Goal: Information Seeking & Learning: Learn about a topic

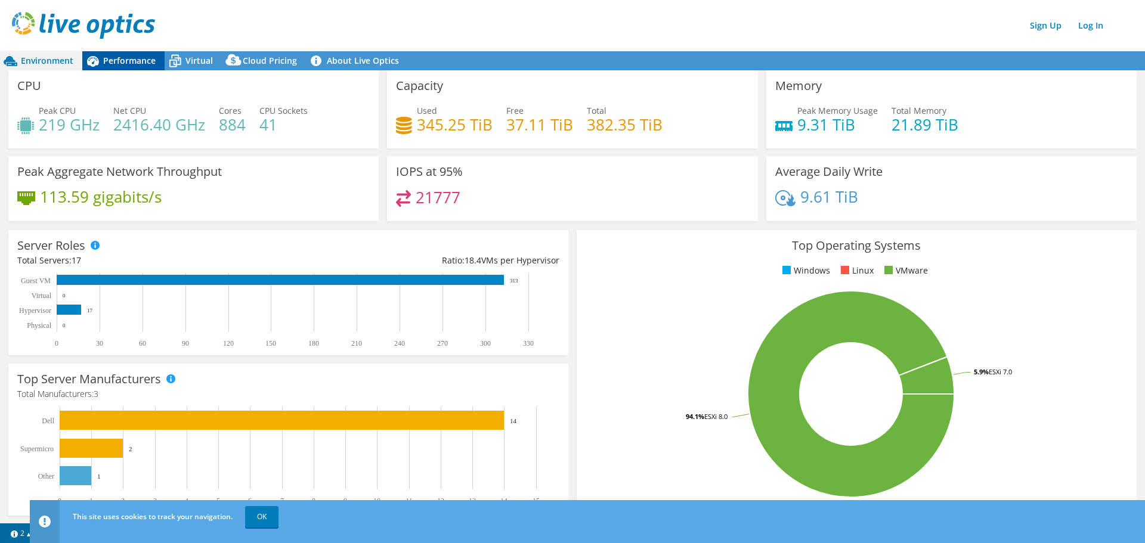
click at [124, 59] on span "Performance" at bounding box center [129, 60] width 52 height 11
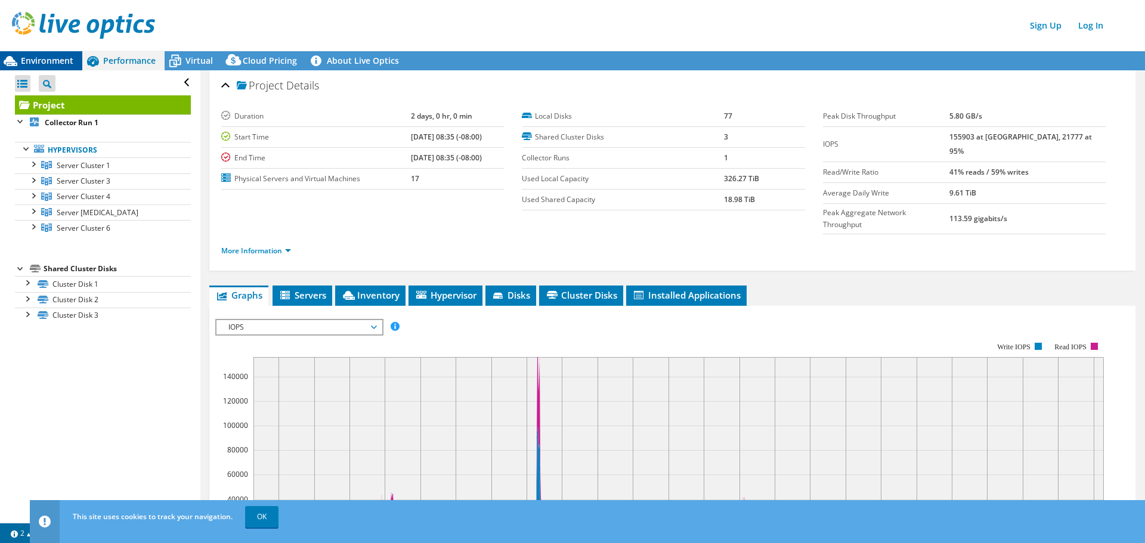
click at [35, 58] on span "Environment" at bounding box center [47, 60] width 52 height 11
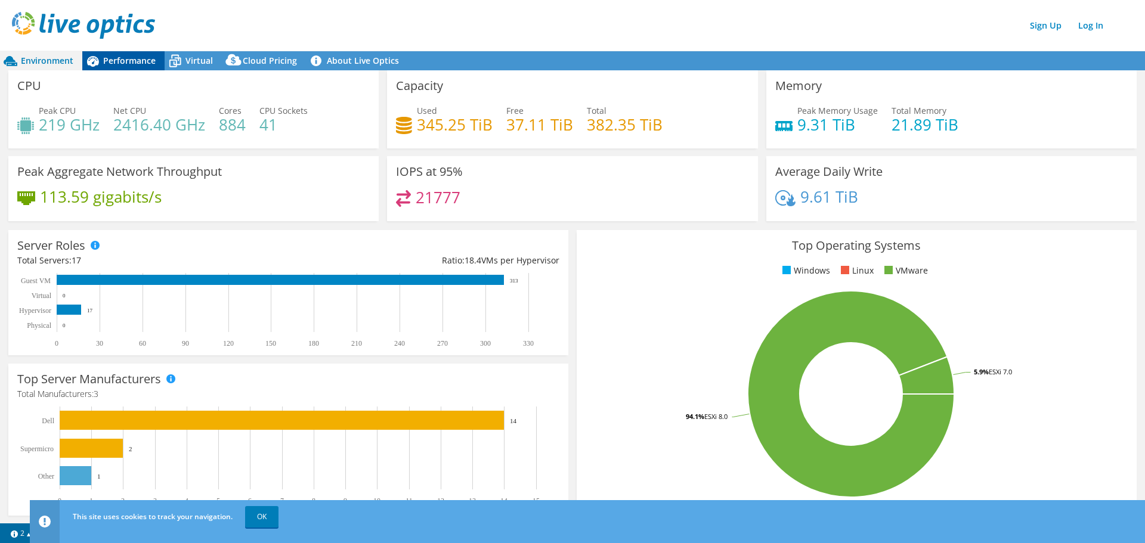
click at [134, 63] on span "Performance" at bounding box center [129, 60] width 52 height 11
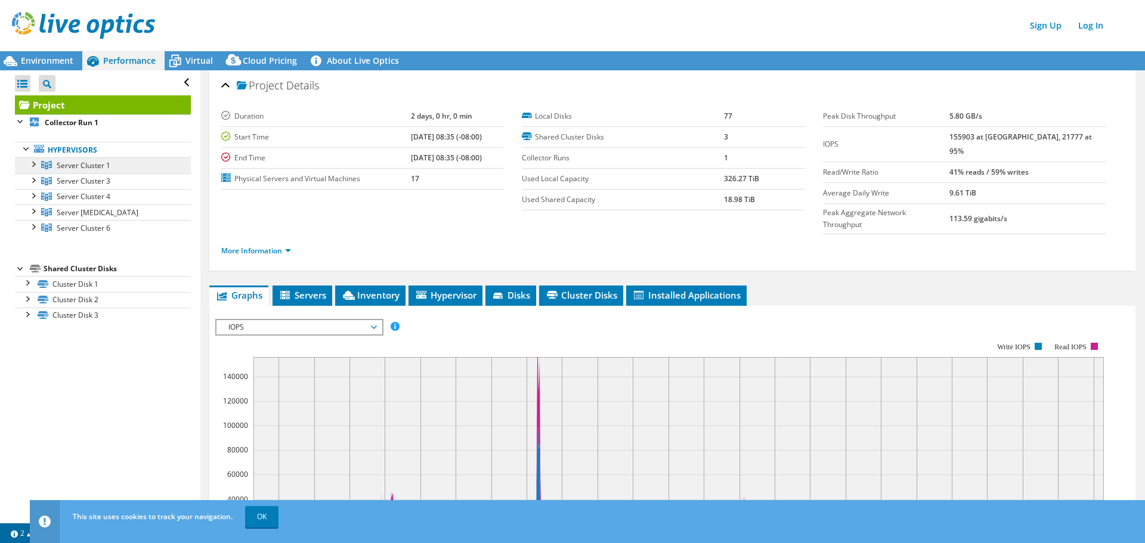
click at [81, 168] on span "Server Cluster 1" at bounding box center [84, 165] width 54 height 10
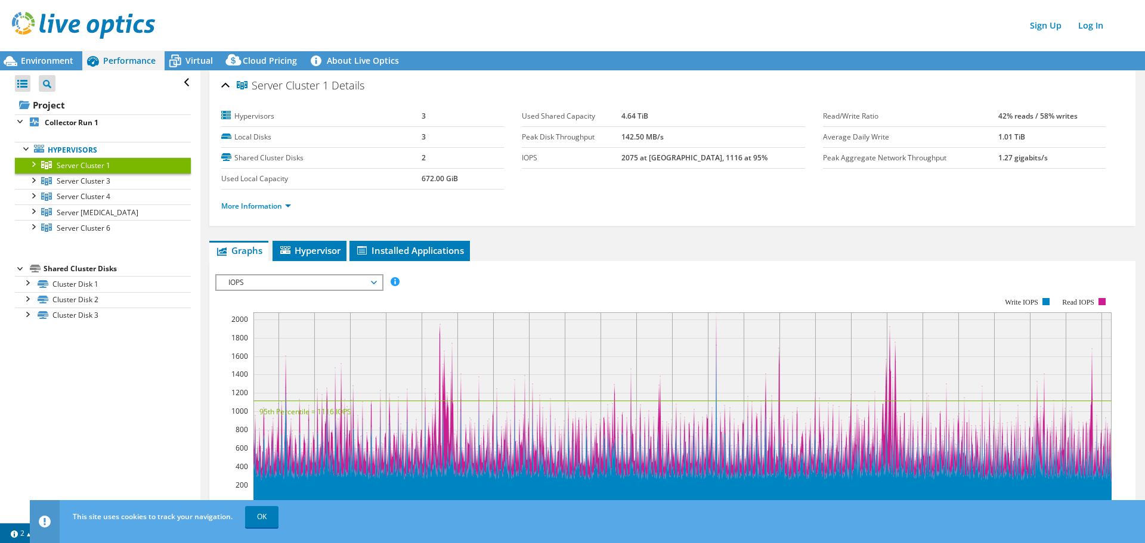
click at [32, 161] on div at bounding box center [33, 163] width 12 height 12
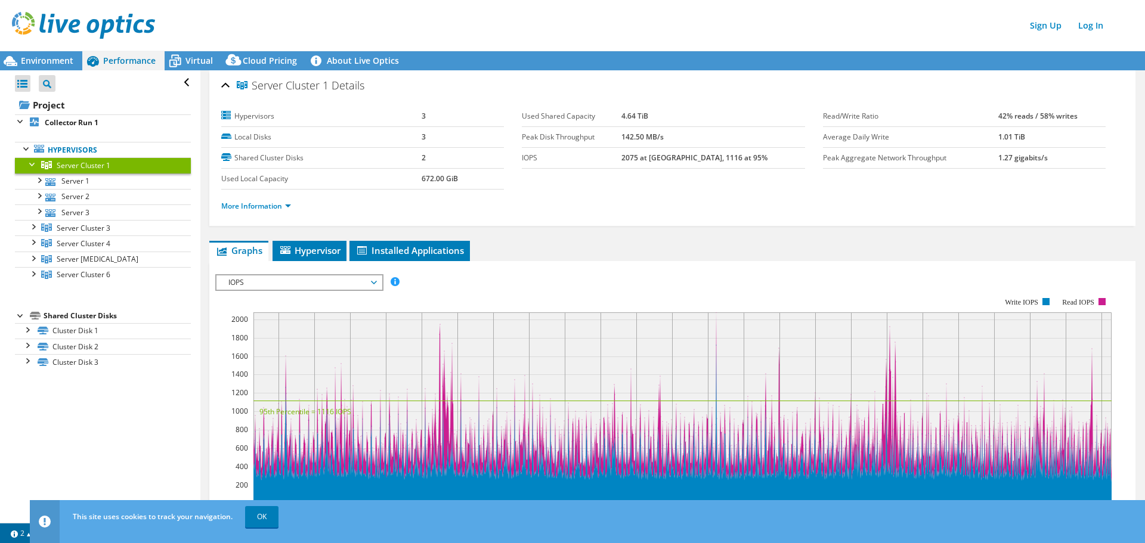
click at [32, 161] on div at bounding box center [33, 163] width 12 height 12
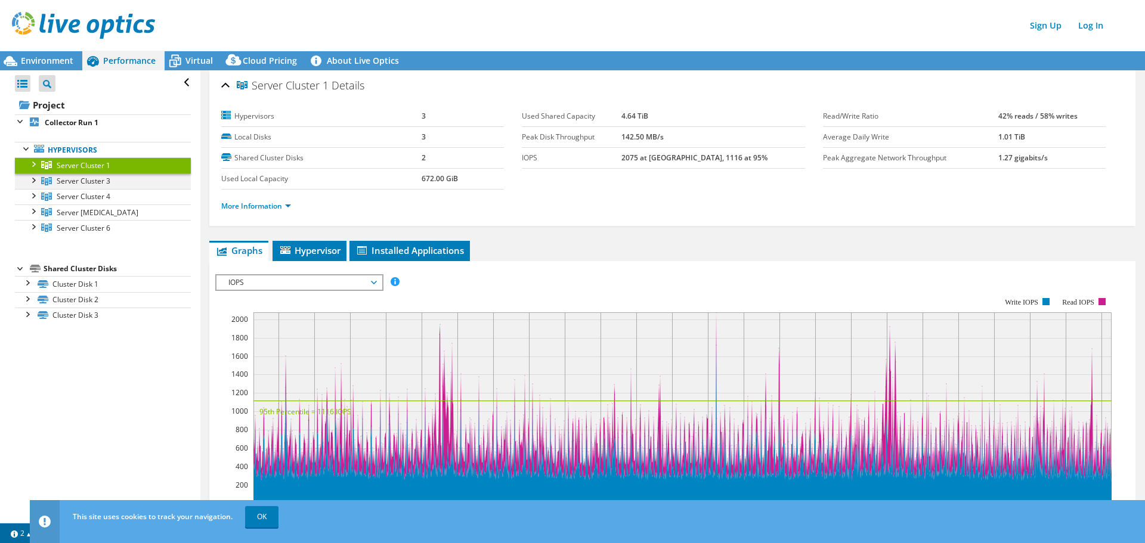
click at [35, 183] on div at bounding box center [33, 180] width 12 height 12
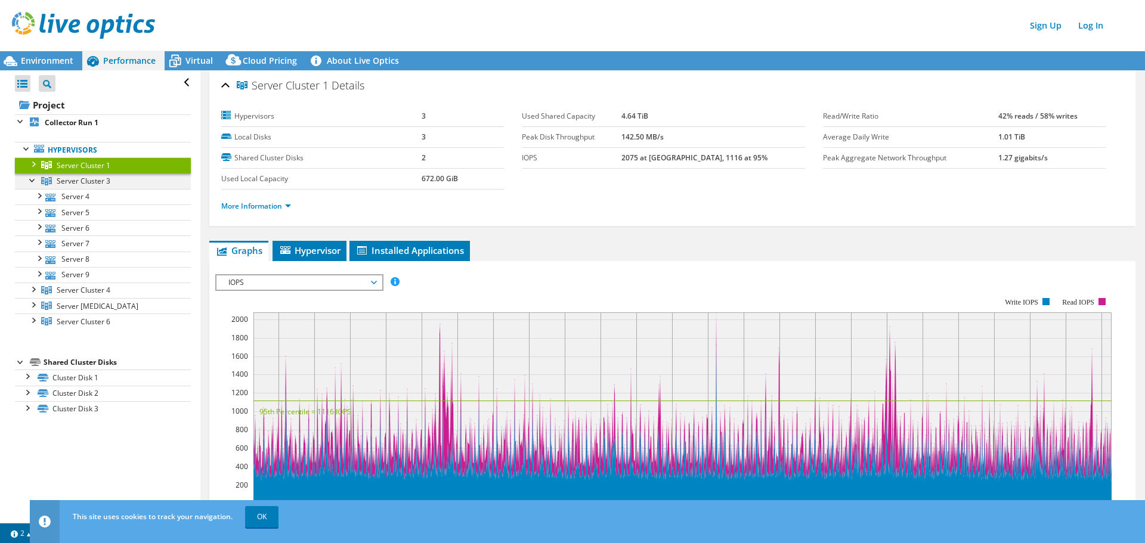
click at [35, 183] on div at bounding box center [33, 180] width 12 height 12
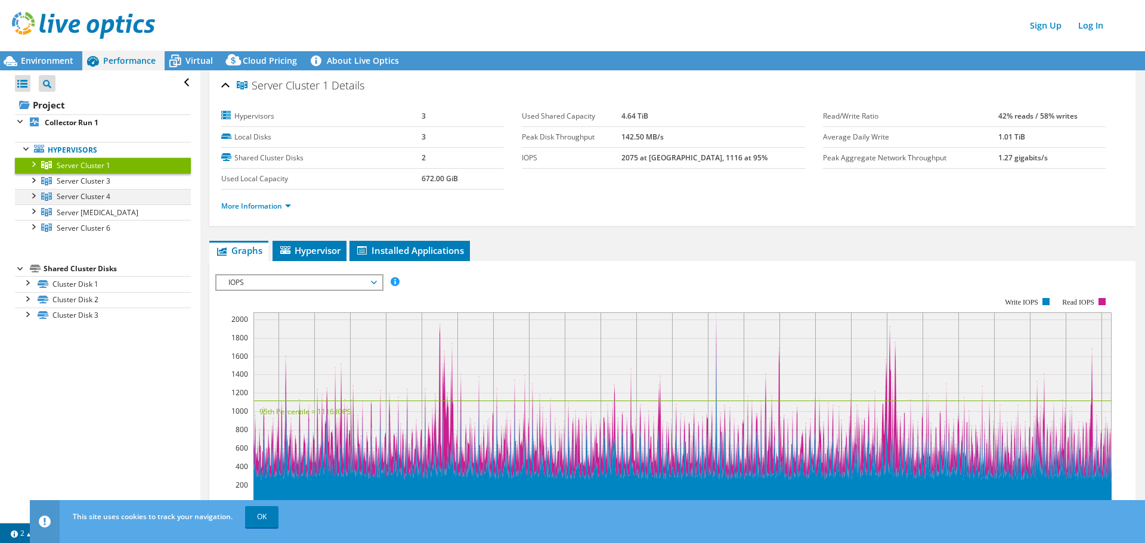
click at [36, 193] on div at bounding box center [33, 195] width 12 height 12
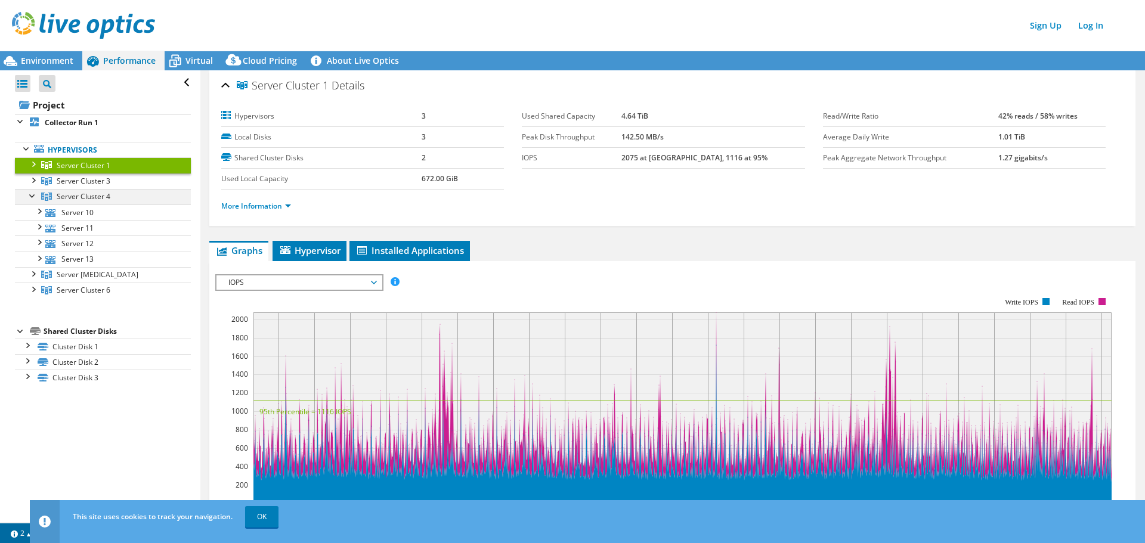
click at [36, 193] on div at bounding box center [33, 195] width 12 height 12
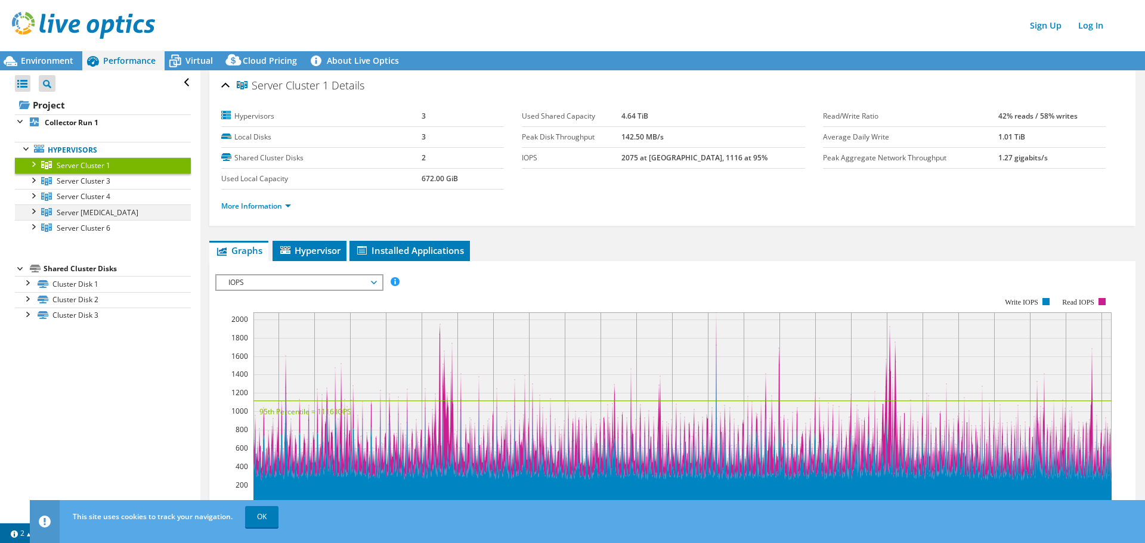
click at [36, 213] on div at bounding box center [33, 211] width 12 height 12
click at [34, 227] on div at bounding box center [33, 226] width 12 height 12
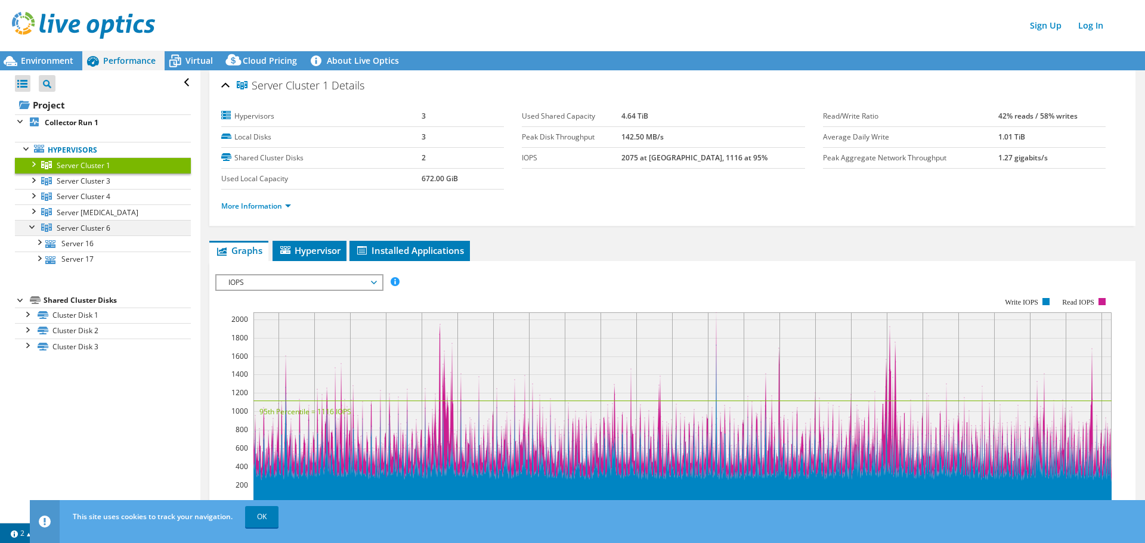
click at [34, 227] on div at bounding box center [33, 226] width 12 height 12
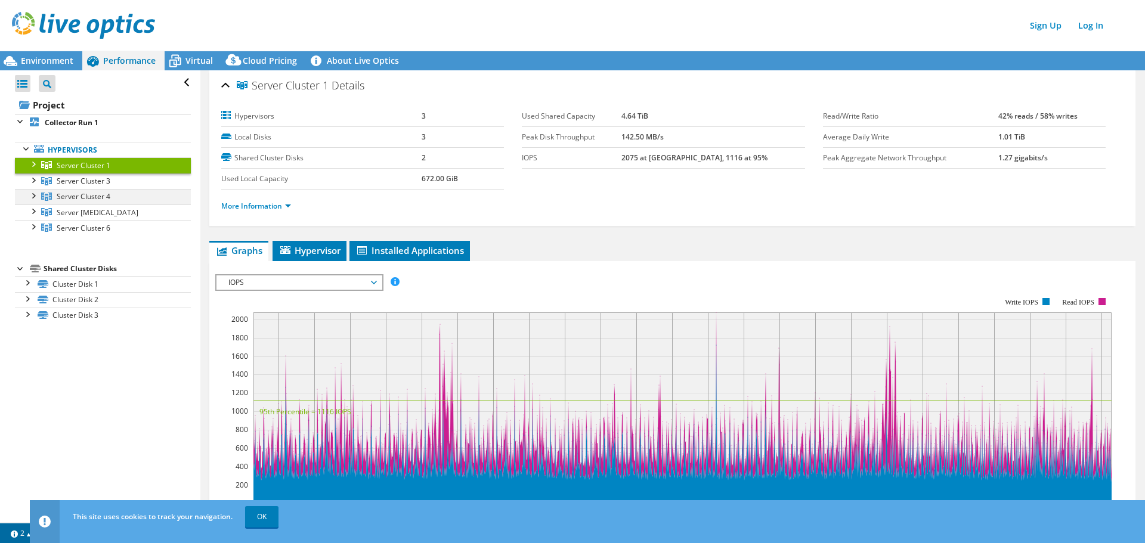
click at [38, 196] on div at bounding box center [33, 195] width 12 height 12
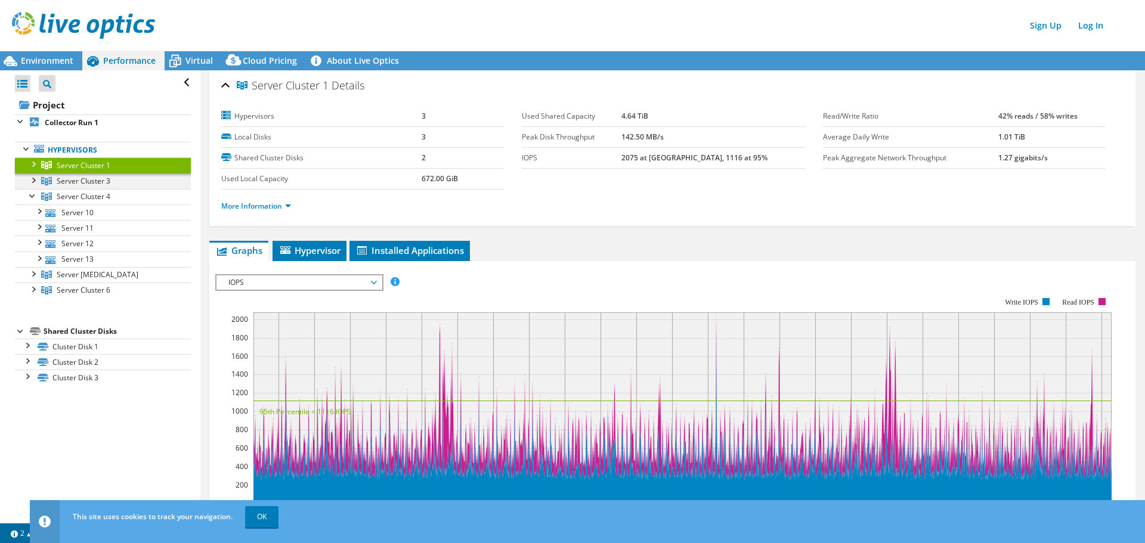
click at [34, 179] on div at bounding box center [33, 180] width 12 height 12
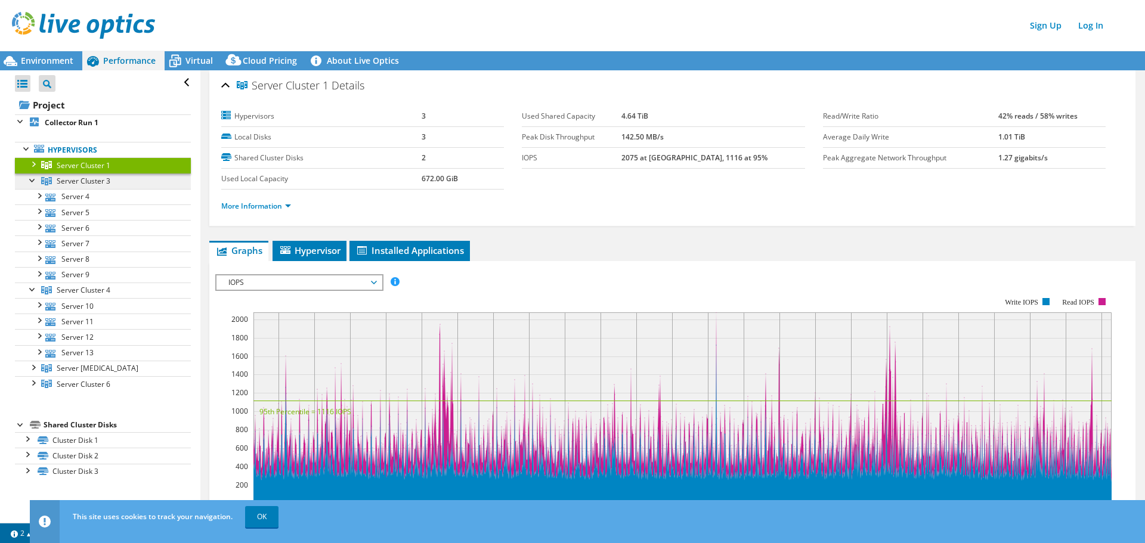
click at [107, 184] on span "Server Cluster 3" at bounding box center [84, 181] width 54 height 10
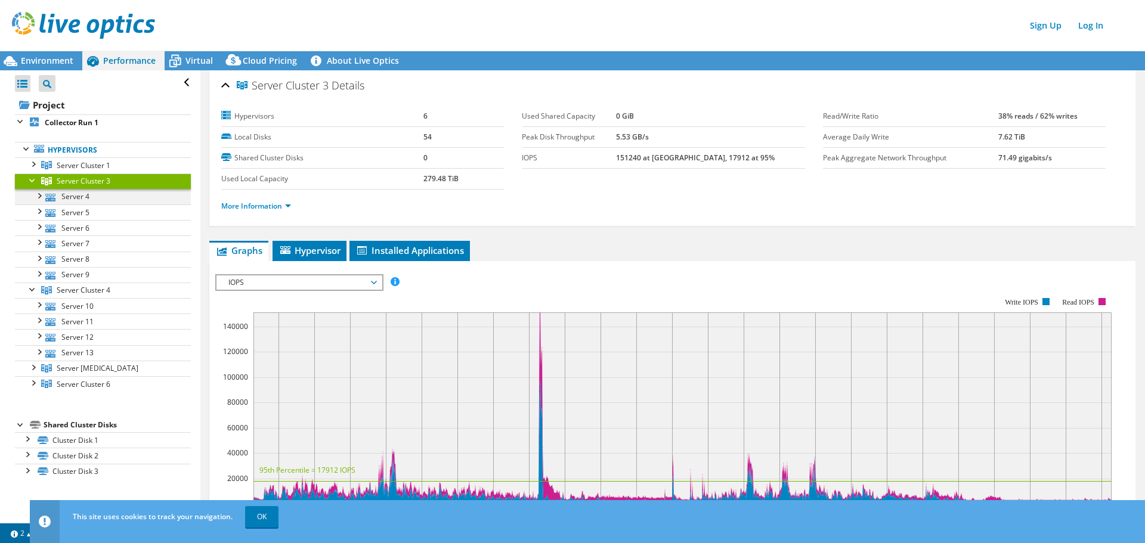
click at [38, 193] on div at bounding box center [39, 195] width 12 height 12
click at [326, 254] on span "Hypervisor" at bounding box center [309, 250] width 62 height 12
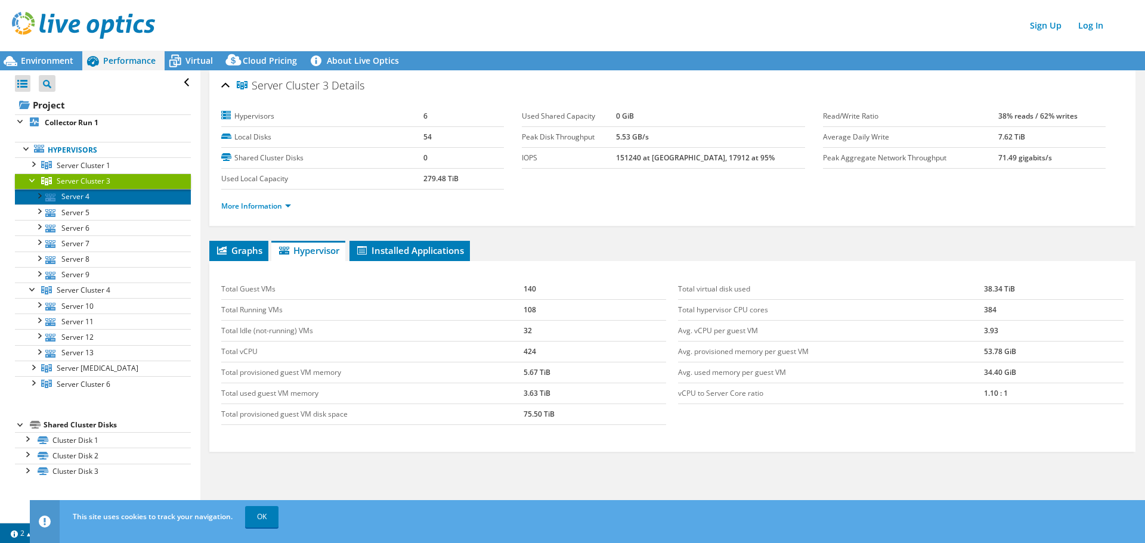
click at [122, 202] on link "Server 4" at bounding box center [103, 197] width 176 height 16
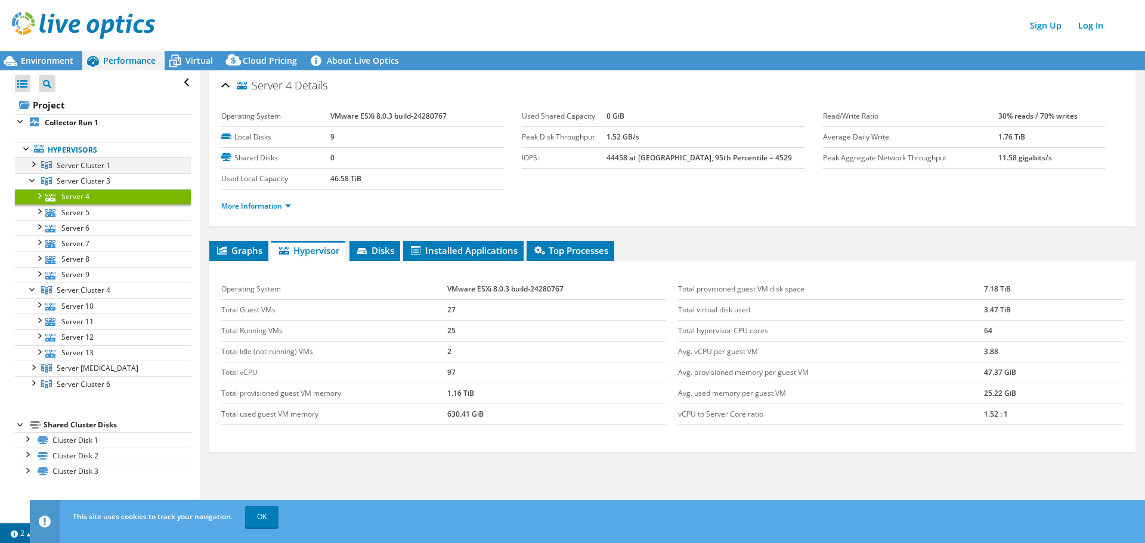
click at [35, 168] on div at bounding box center [33, 163] width 12 height 12
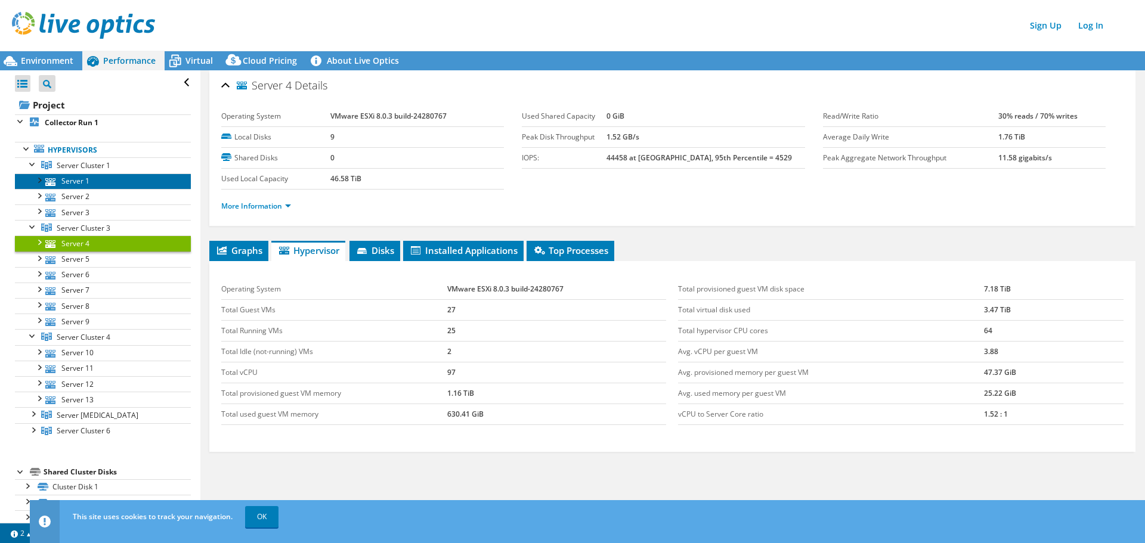
click at [80, 184] on link "Server 1" at bounding box center [103, 182] width 176 height 16
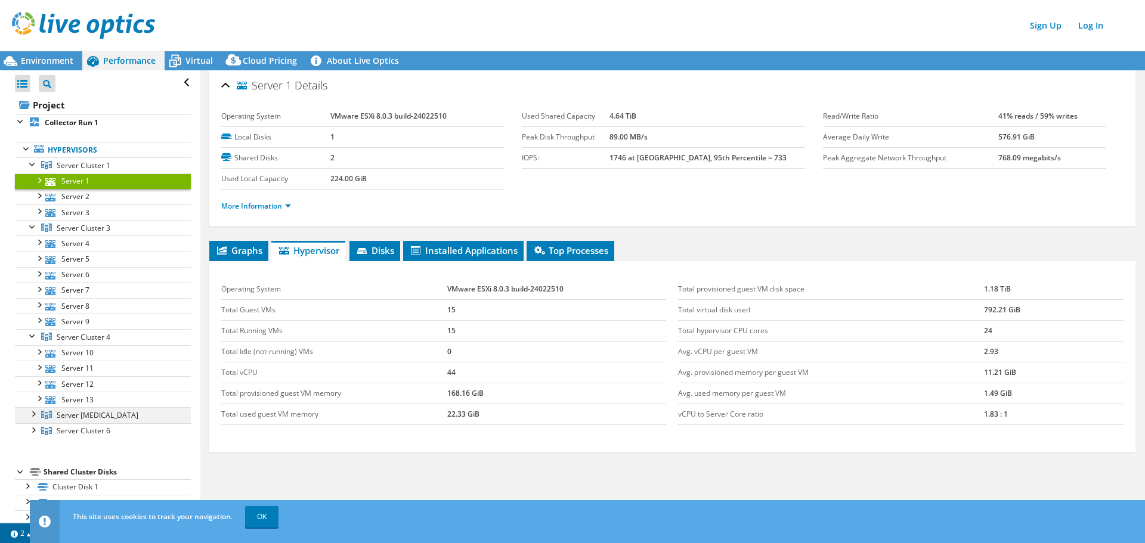
click at [30, 417] on div at bounding box center [33, 413] width 12 height 12
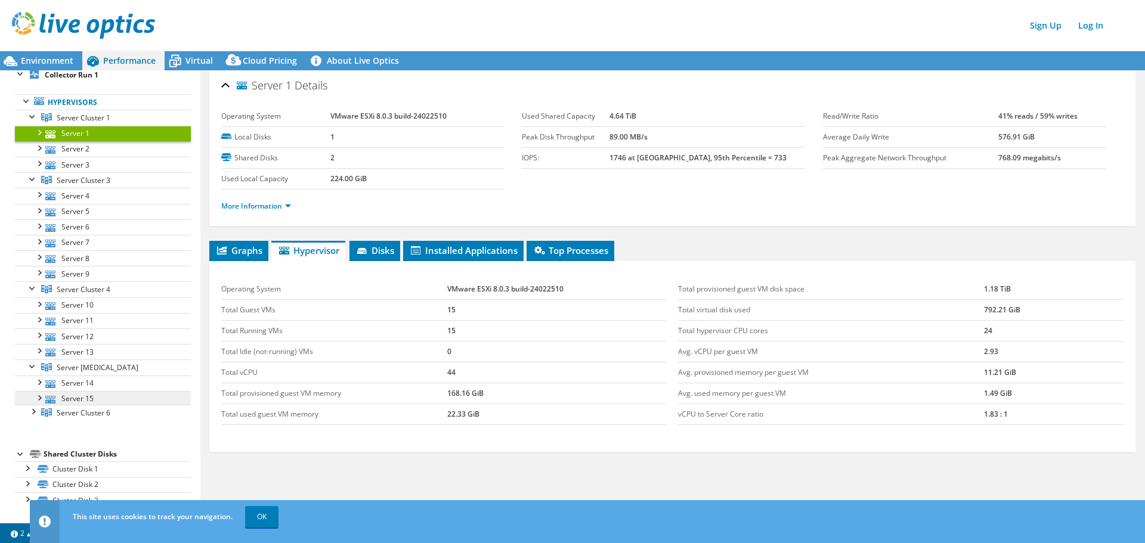
scroll to position [49, 0]
click at [31, 410] on div at bounding box center [33, 411] width 12 height 12
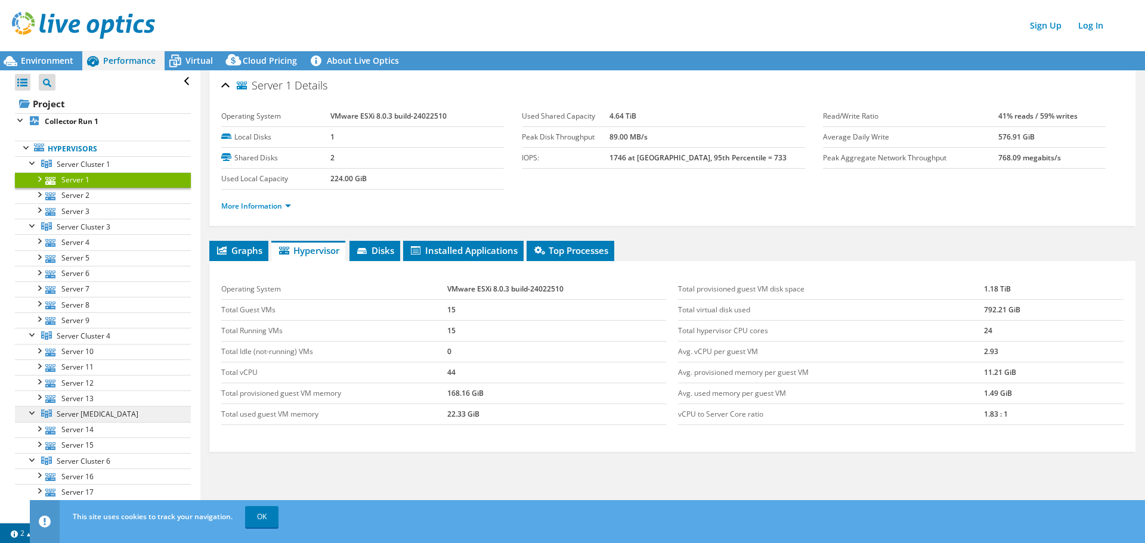
scroll to position [0, 0]
click at [88, 231] on span "Server Cluster 3" at bounding box center [84, 228] width 54 height 10
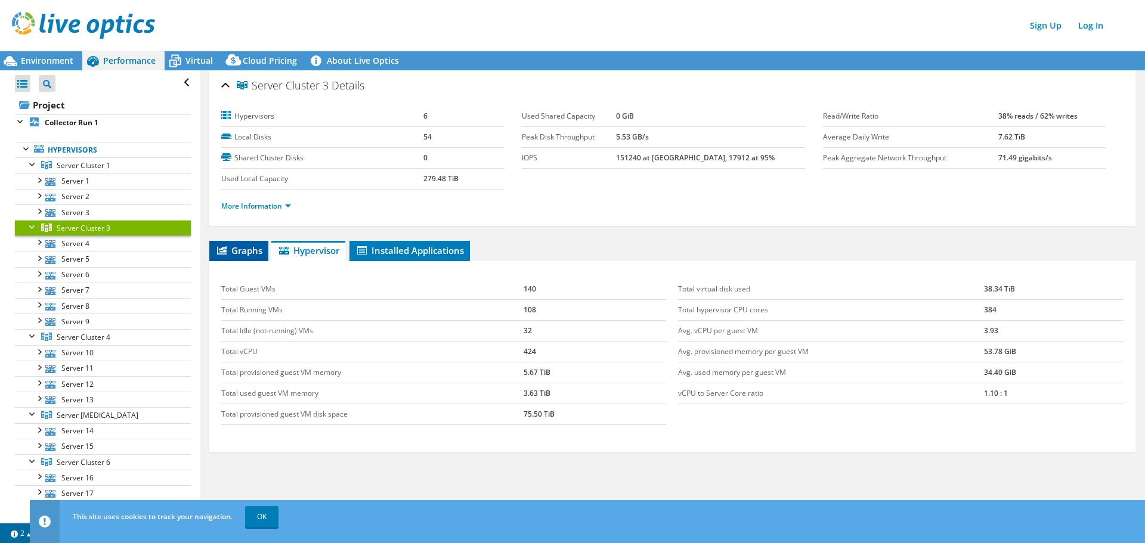
click at [242, 250] on span "Graphs" at bounding box center [238, 250] width 47 height 12
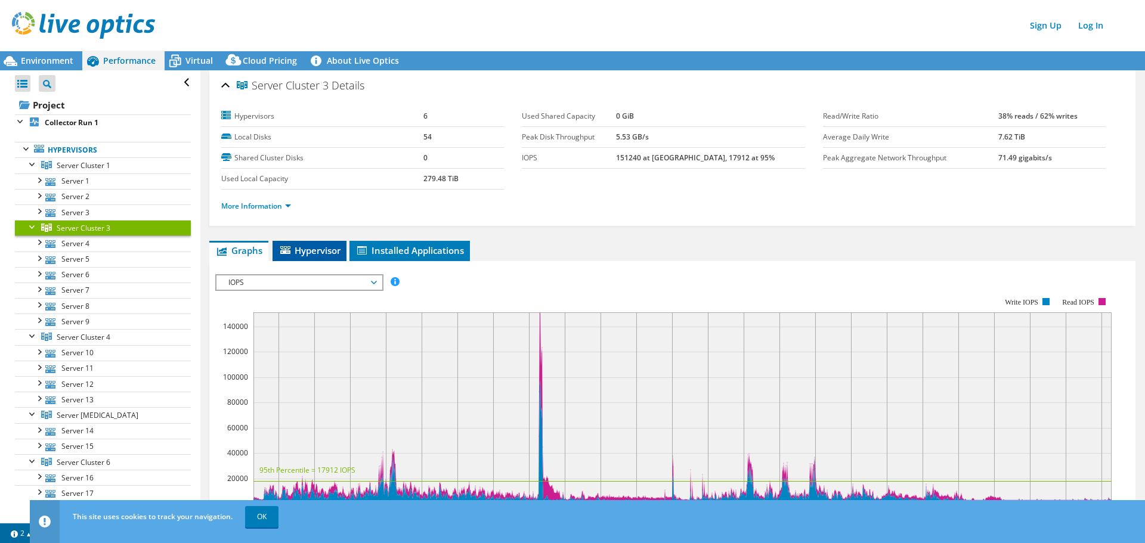
click at [314, 256] on span "Hypervisor" at bounding box center [309, 250] width 62 height 12
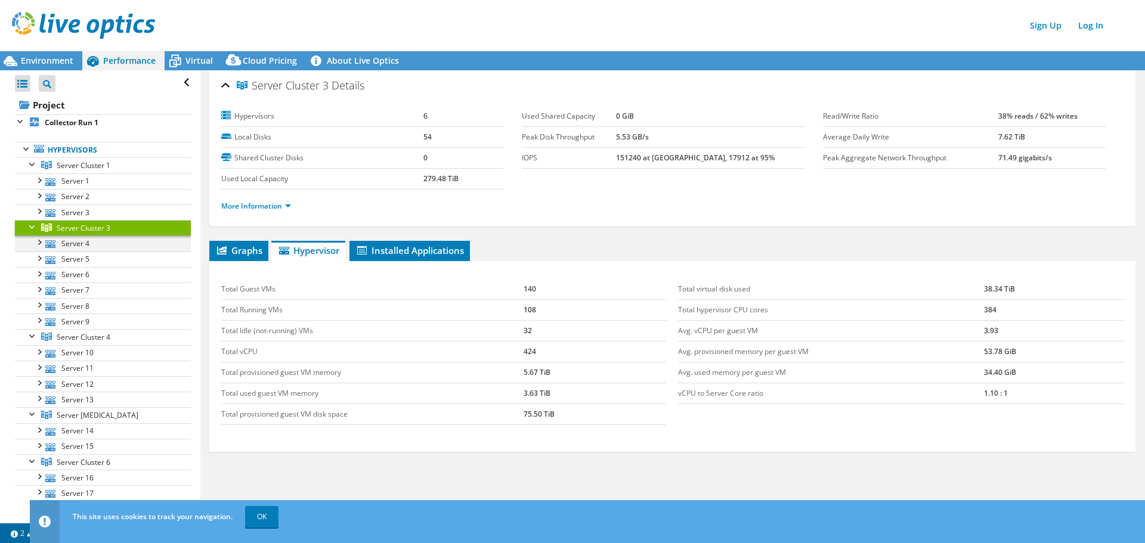
click at [38, 243] on div at bounding box center [39, 242] width 12 height 12
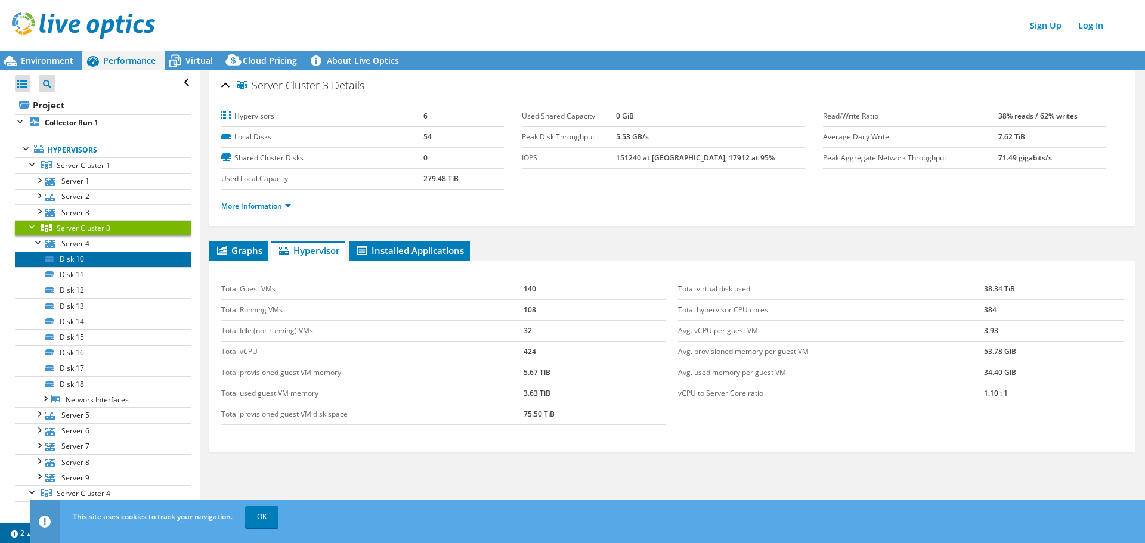
click at [75, 260] on link "Disk 10" at bounding box center [103, 260] width 176 height 16
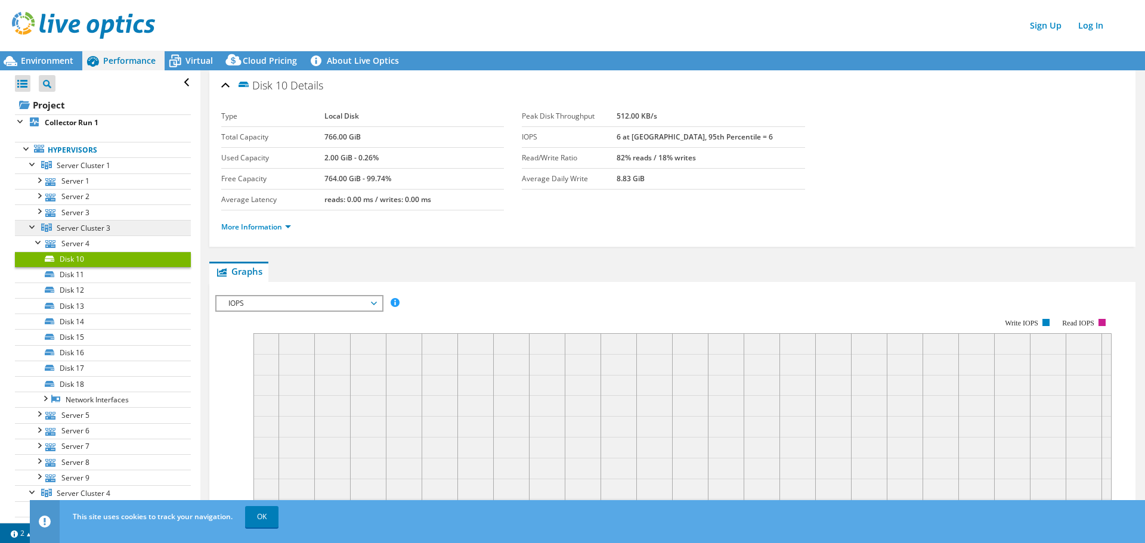
click at [75, 229] on span "Server Cluster 3" at bounding box center [84, 228] width 54 height 10
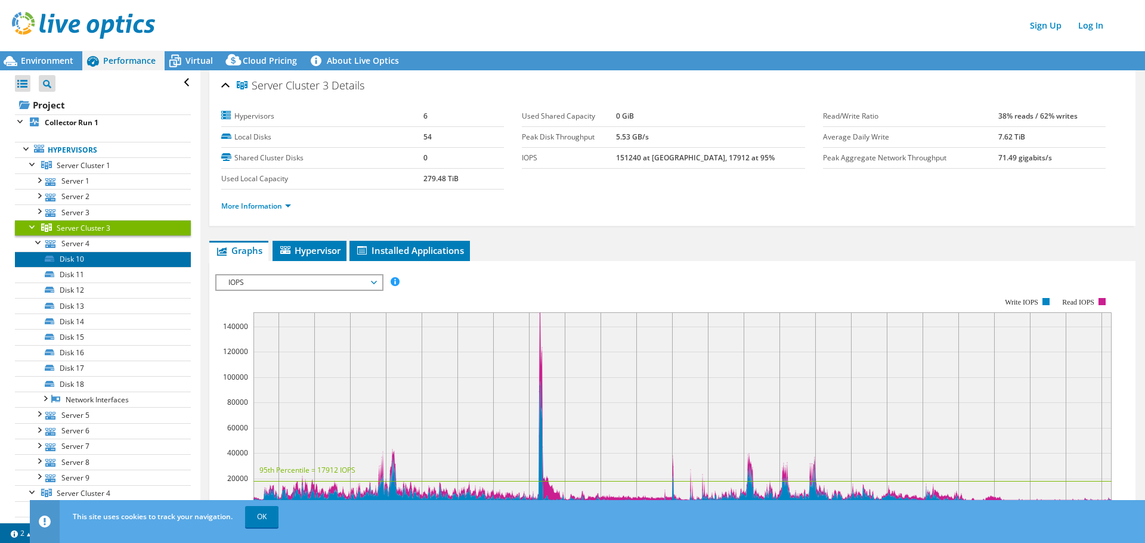
click at [66, 258] on link "Disk 10" at bounding box center [103, 260] width 176 height 16
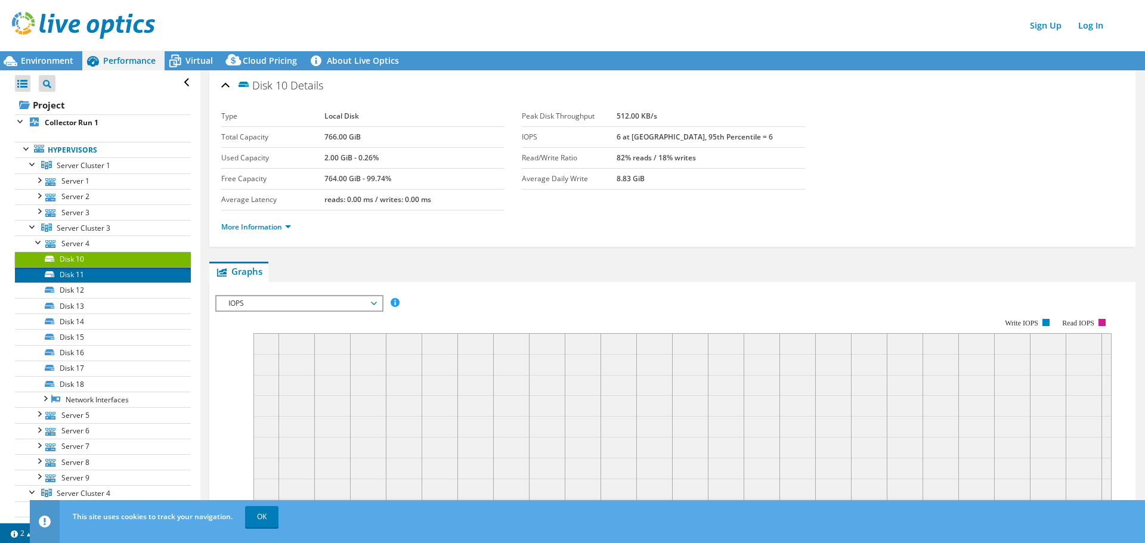
click at [80, 278] on link "Disk 11" at bounding box center [103, 275] width 176 height 16
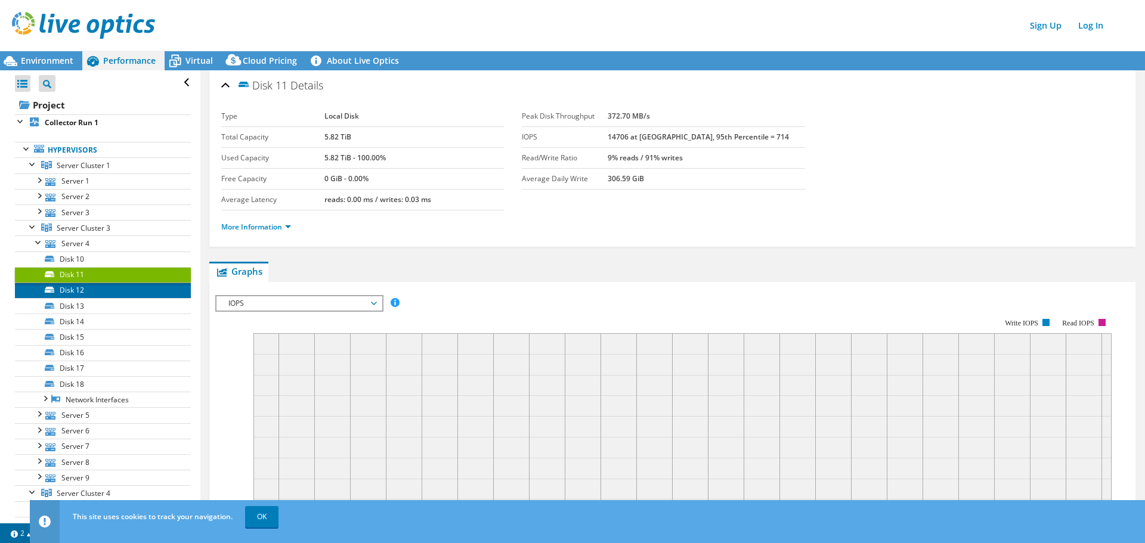
click at [69, 293] on link "Disk 12" at bounding box center [103, 291] width 176 height 16
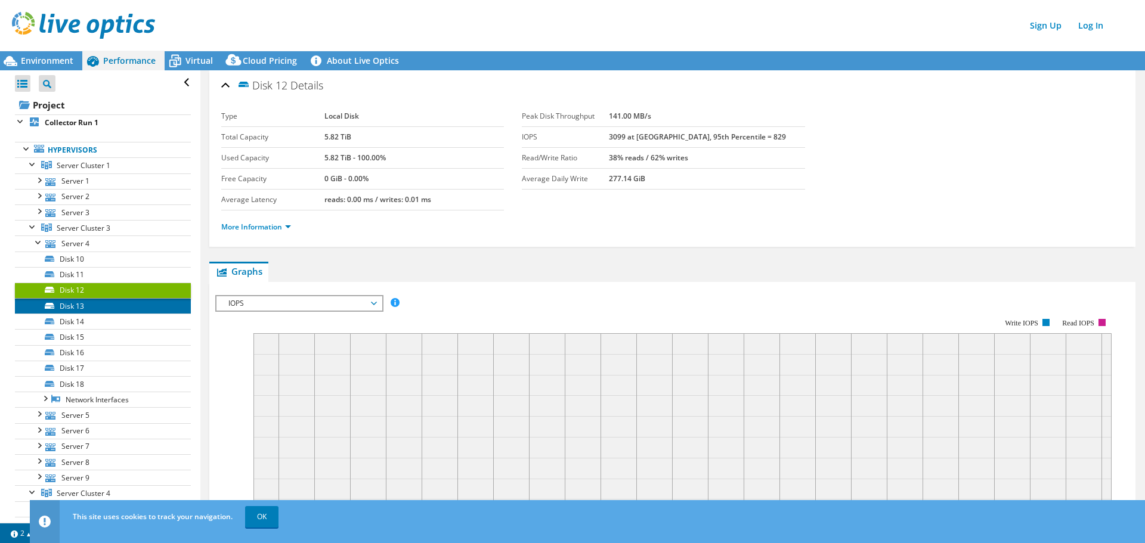
click at [70, 308] on link "Disk 13" at bounding box center [103, 306] width 176 height 16
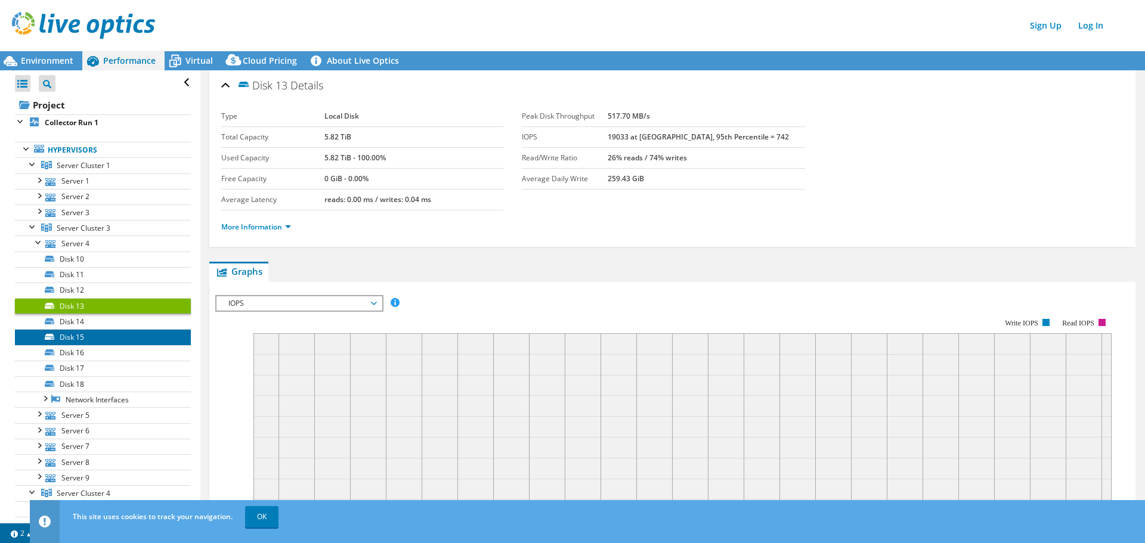
click at [70, 329] on link "Disk 15" at bounding box center [103, 337] width 176 height 16
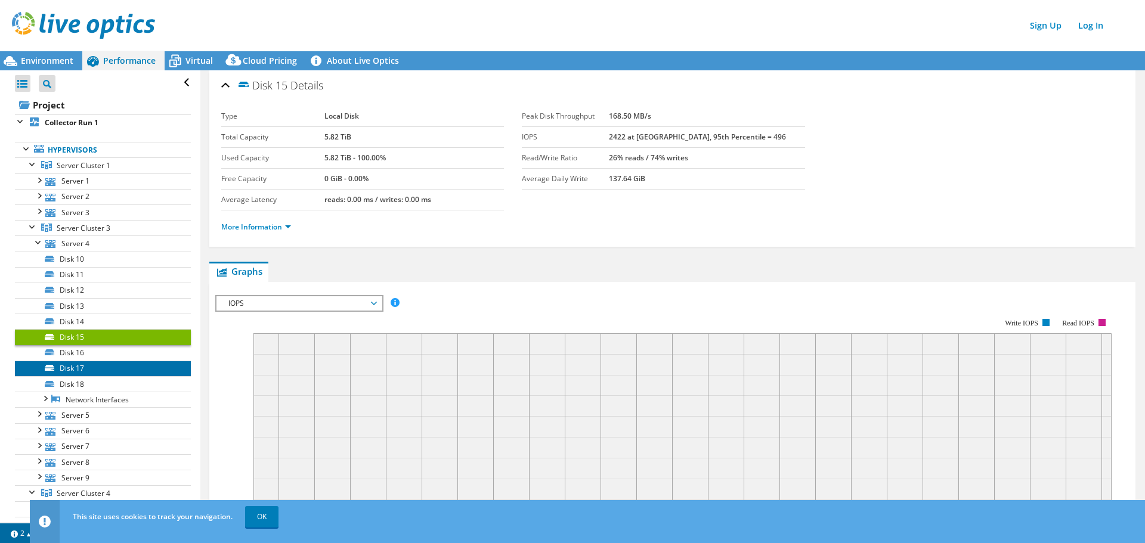
click at [80, 365] on link "Disk 17" at bounding box center [103, 369] width 176 height 16
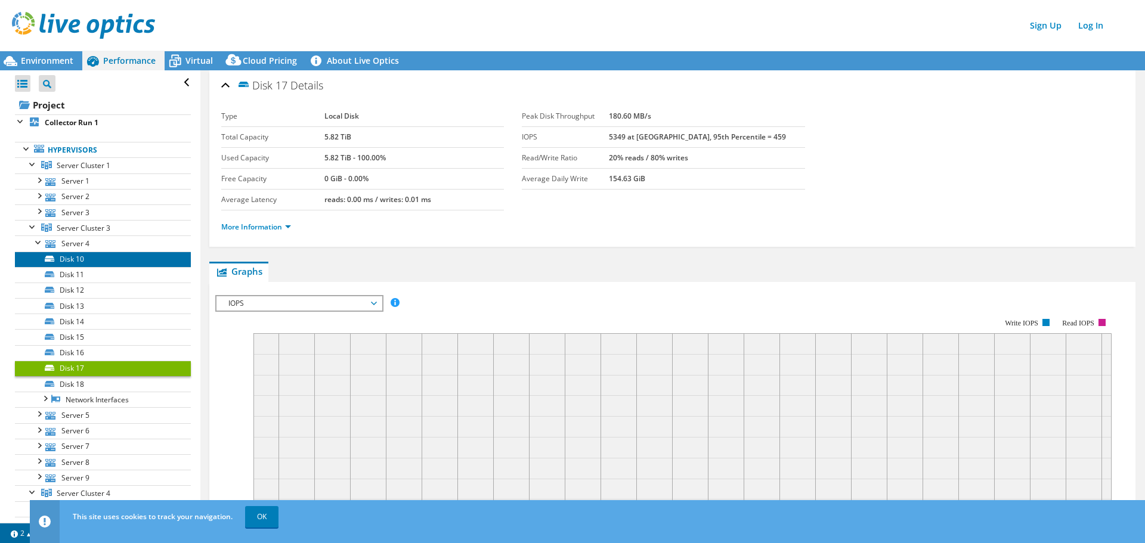
click at [75, 257] on link "Disk 10" at bounding box center [103, 260] width 176 height 16
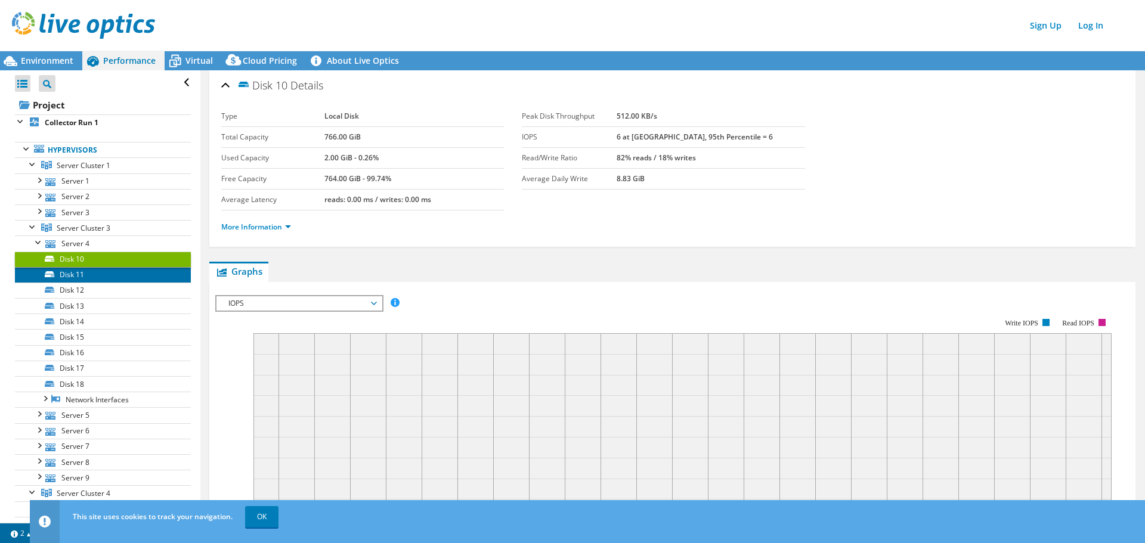
click at [72, 274] on link "Disk 11" at bounding box center [103, 275] width 176 height 16
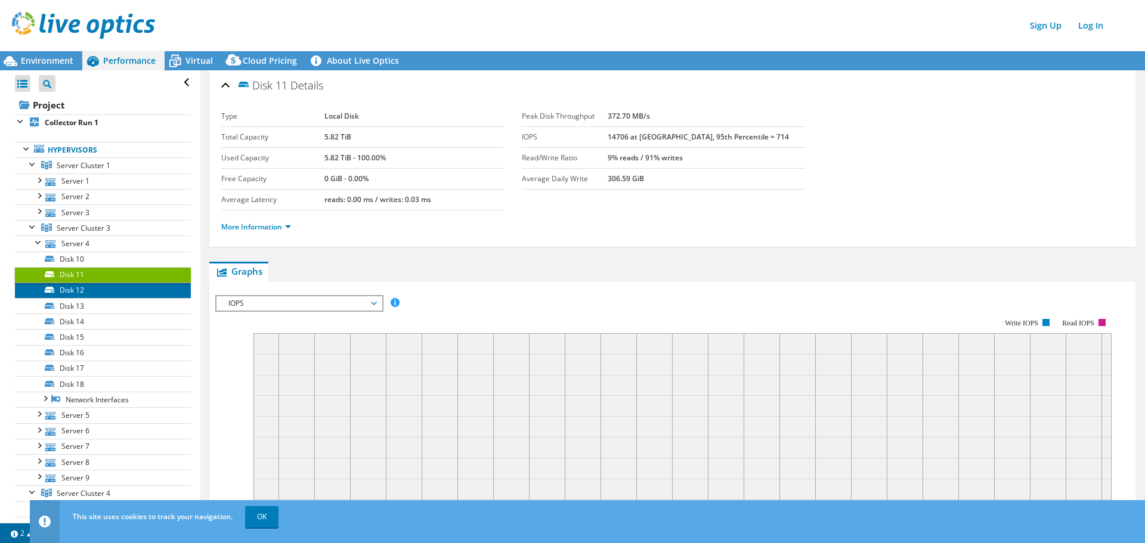
click at [71, 291] on link "Disk 12" at bounding box center [103, 291] width 176 height 16
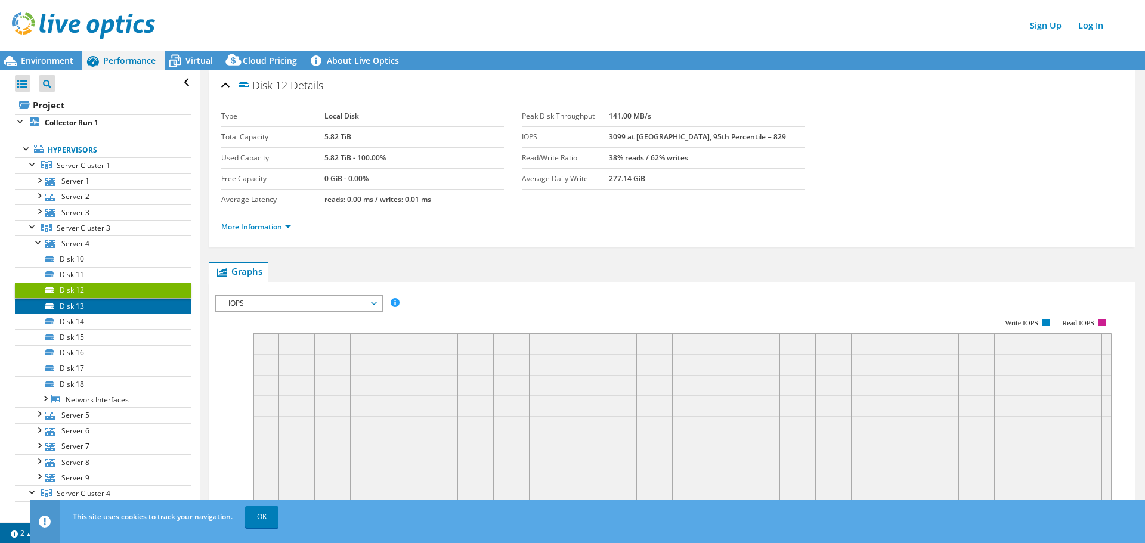
click at [77, 308] on link "Disk 13" at bounding box center [103, 306] width 176 height 16
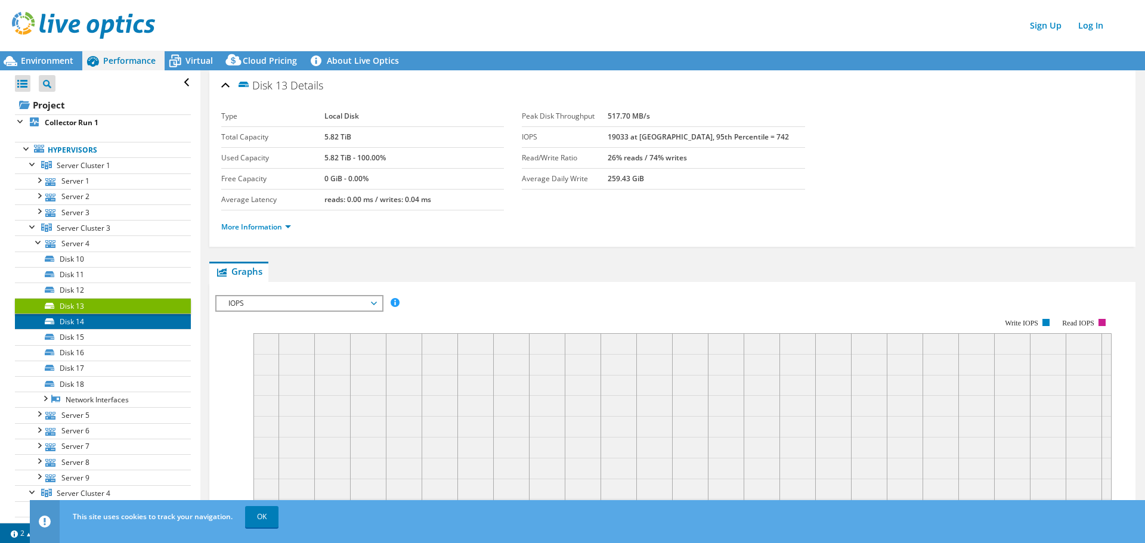
click at [78, 317] on link "Disk 14" at bounding box center [103, 322] width 176 height 16
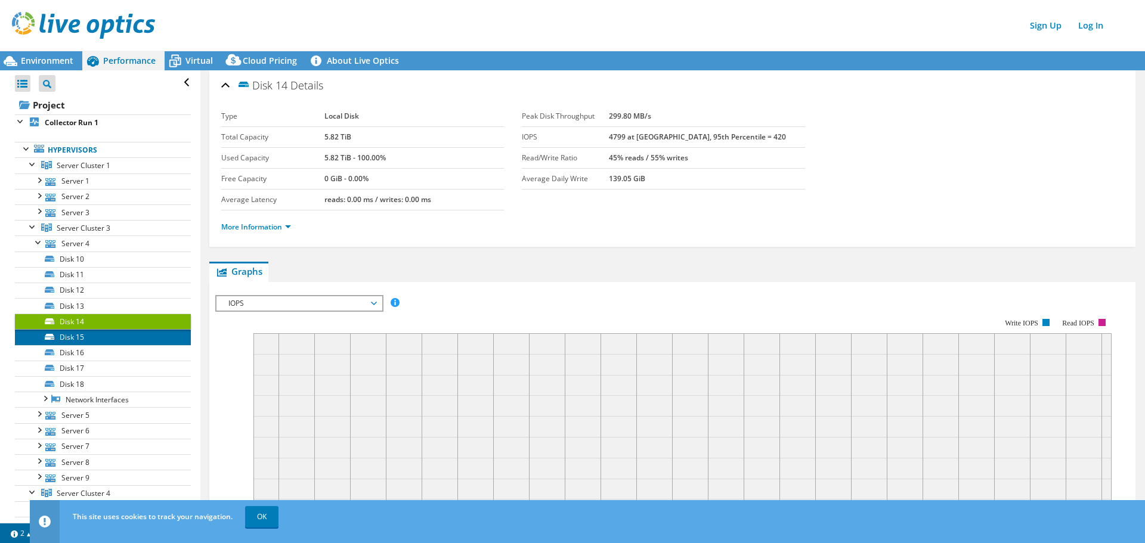
click at [78, 338] on link "Disk 15" at bounding box center [103, 337] width 176 height 16
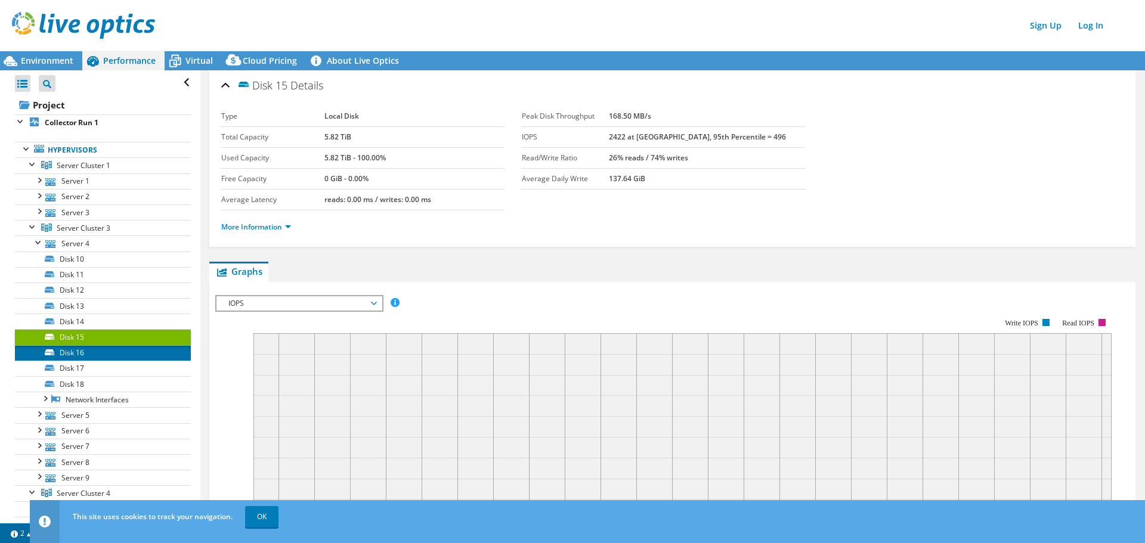
click at [74, 357] on link "Disk 16" at bounding box center [103, 353] width 176 height 16
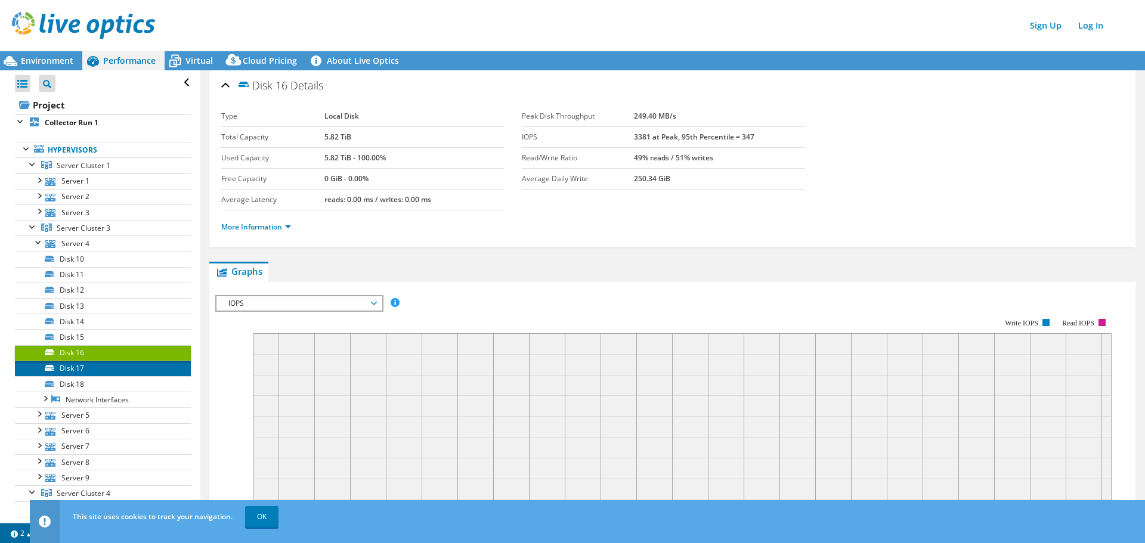
click at [74, 370] on link "Disk 17" at bounding box center [103, 369] width 176 height 16
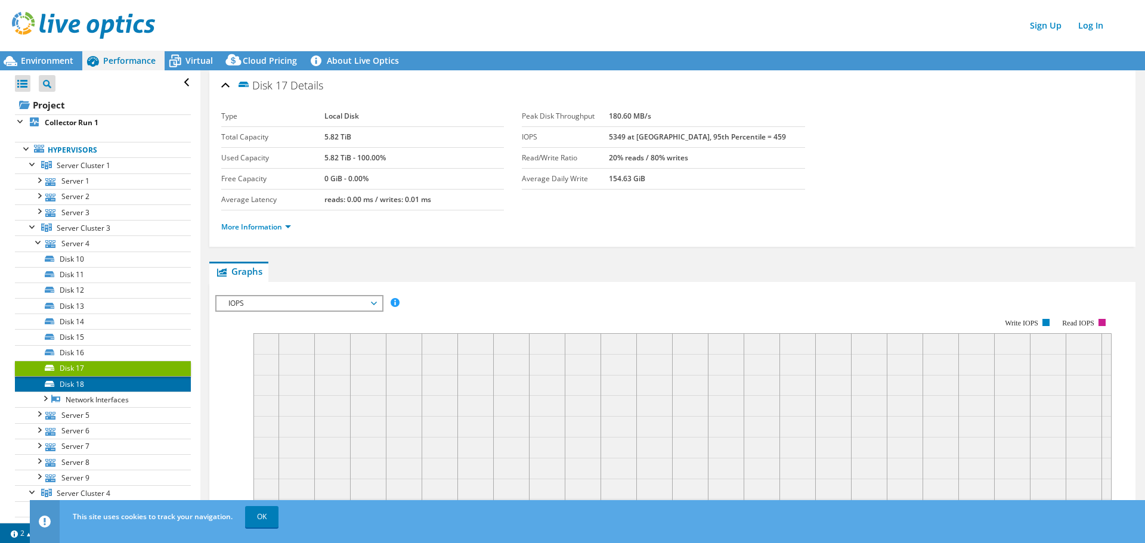
click at [74, 388] on link "Disk 18" at bounding box center [103, 384] width 176 height 16
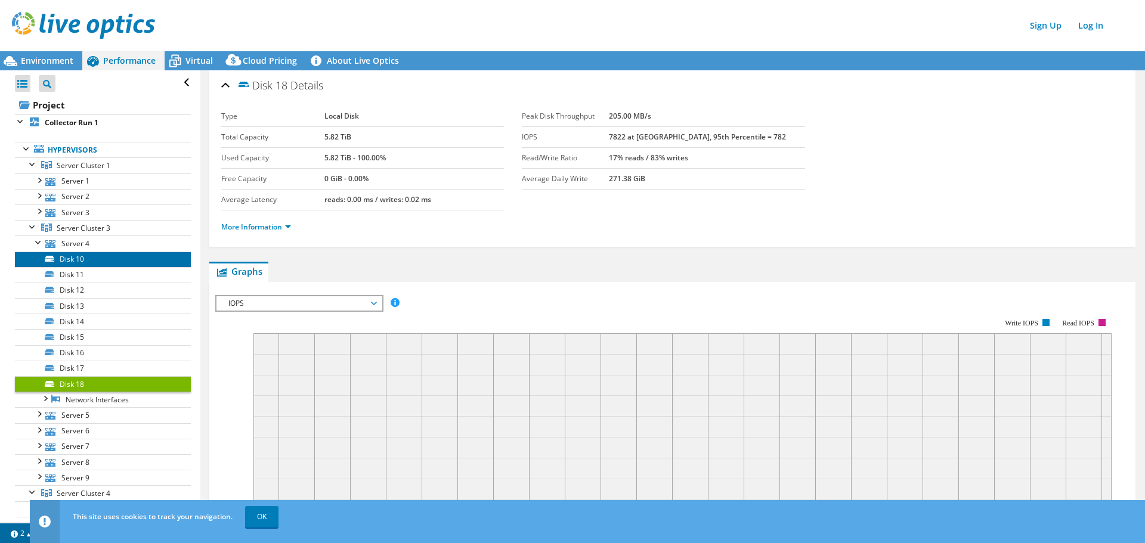
click at [64, 257] on link "Disk 10" at bounding box center [103, 260] width 176 height 16
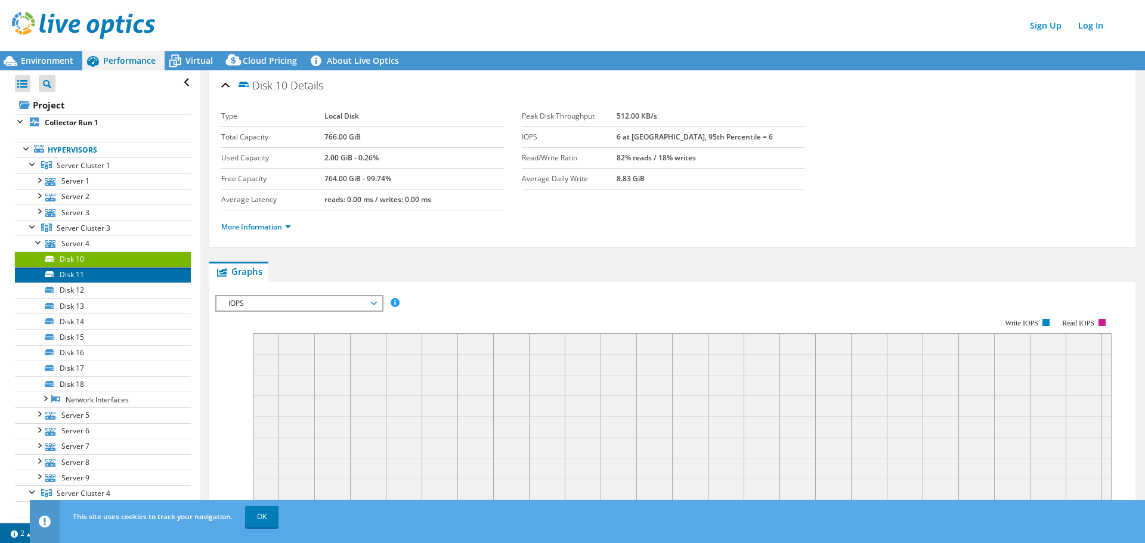
click at [77, 278] on link "Disk 11" at bounding box center [103, 275] width 176 height 16
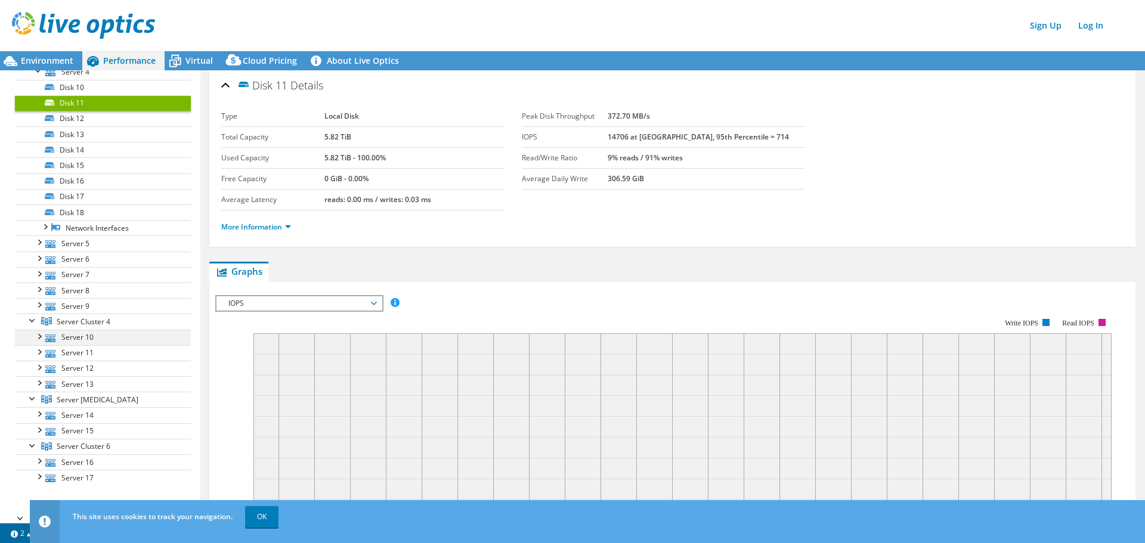
scroll to position [179, 0]
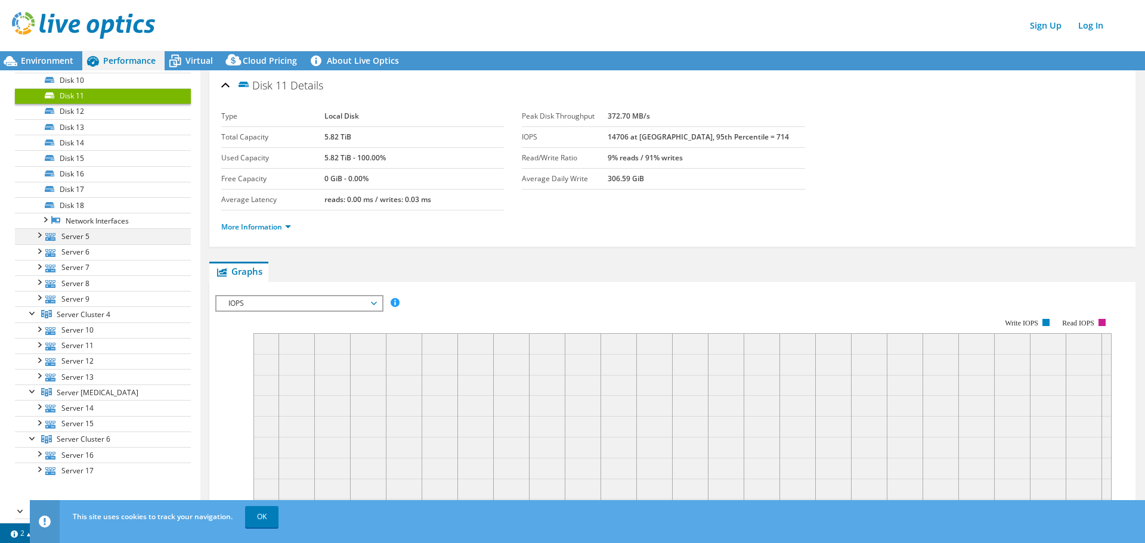
click at [43, 237] on div at bounding box center [39, 234] width 12 height 12
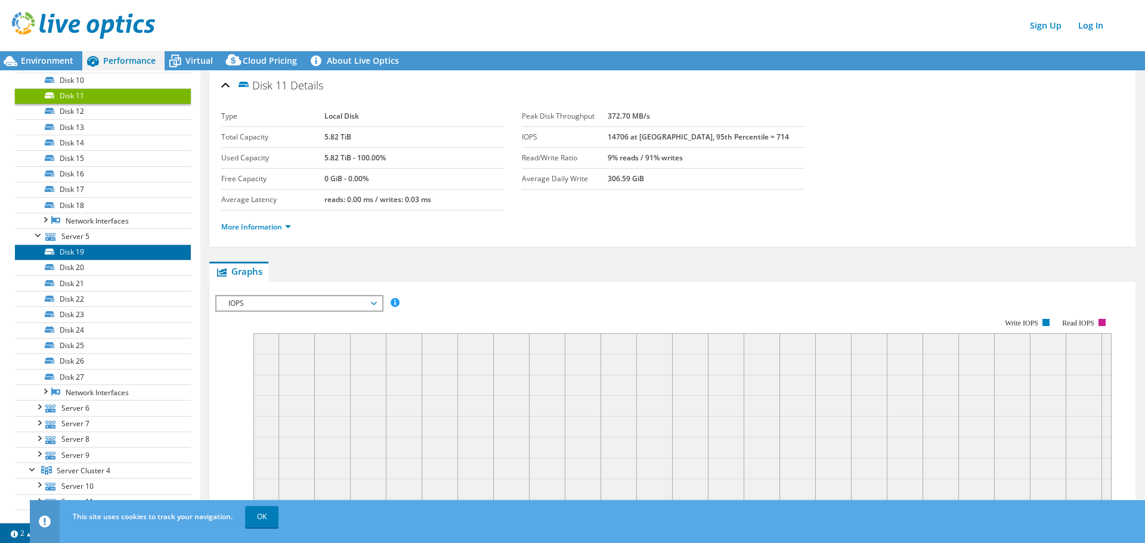
click at [70, 253] on link "Disk 19" at bounding box center [103, 252] width 176 height 16
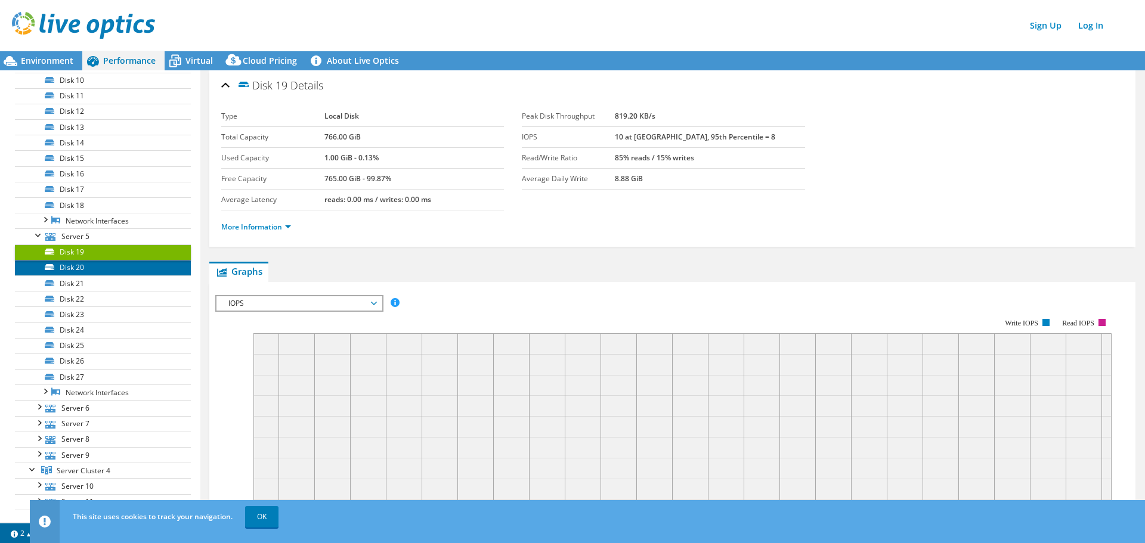
click at [76, 267] on link "Disk 20" at bounding box center [103, 268] width 176 height 16
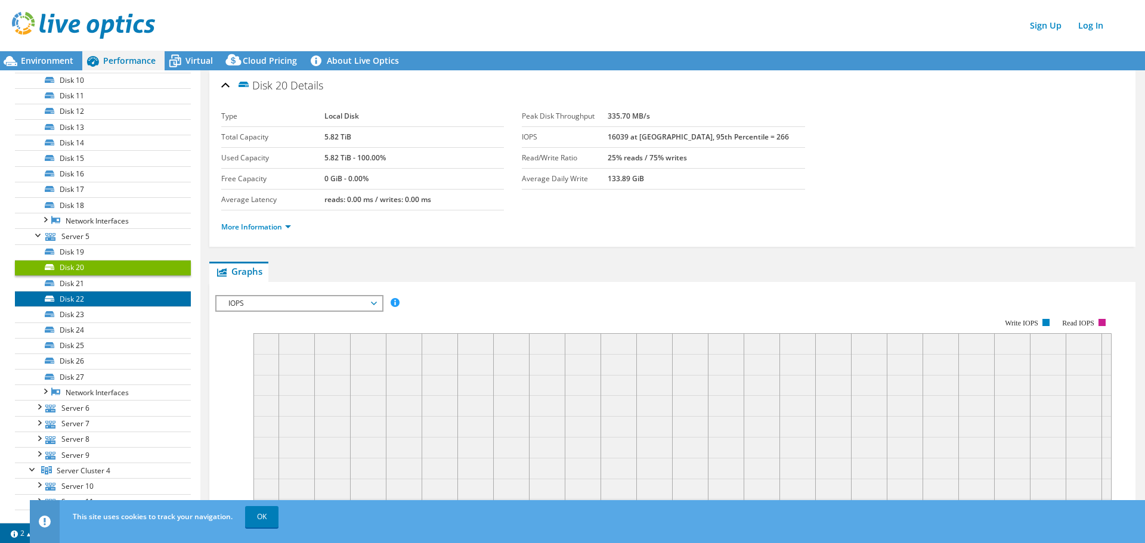
click at [73, 292] on link "Disk 22" at bounding box center [103, 299] width 176 height 16
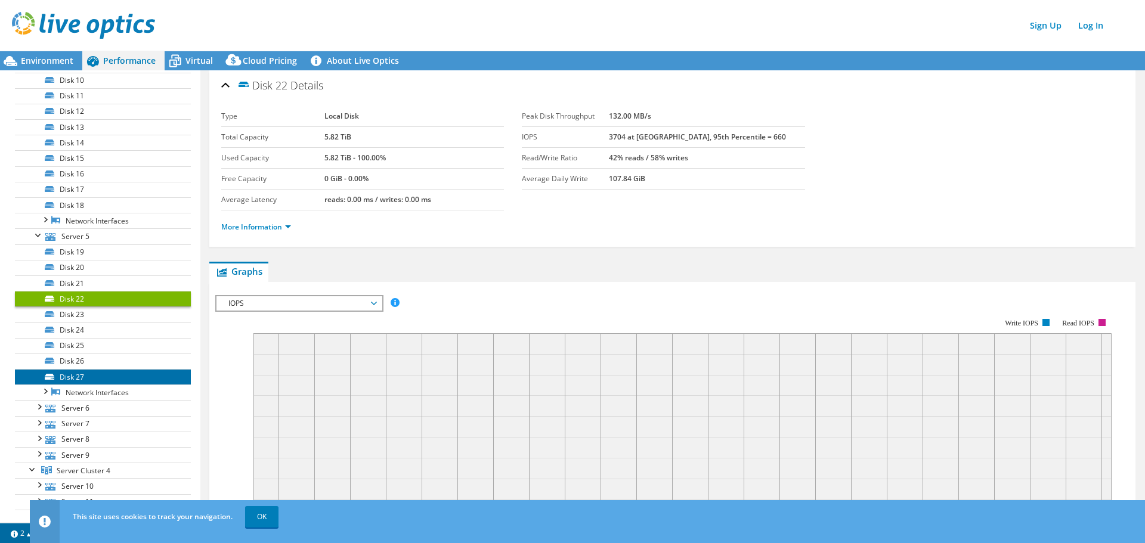
click at [73, 377] on link "Disk 27" at bounding box center [103, 377] width 176 height 16
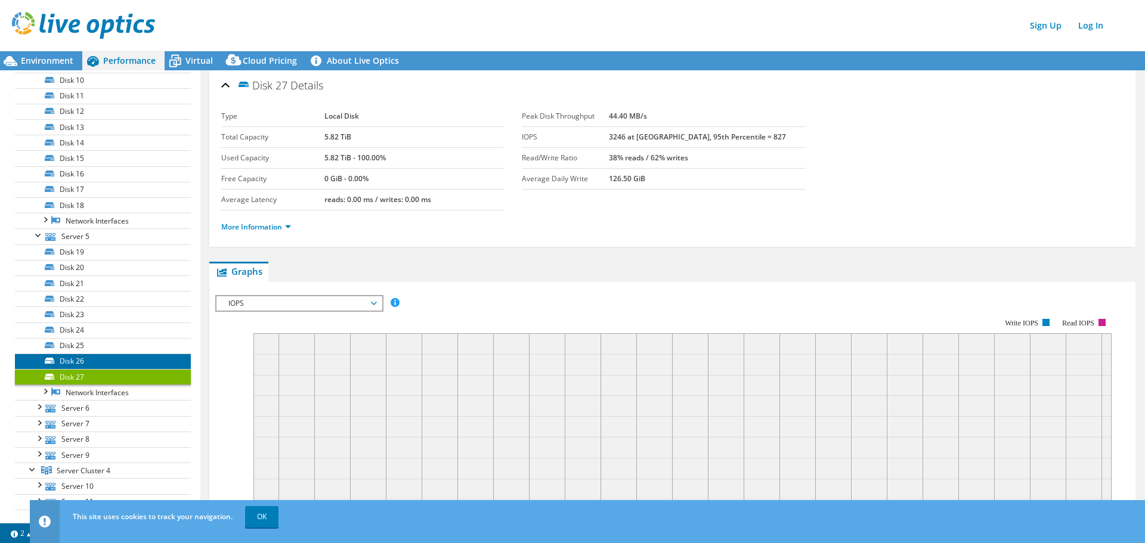
click at [72, 363] on link "Disk 26" at bounding box center [103, 362] width 176 height 16
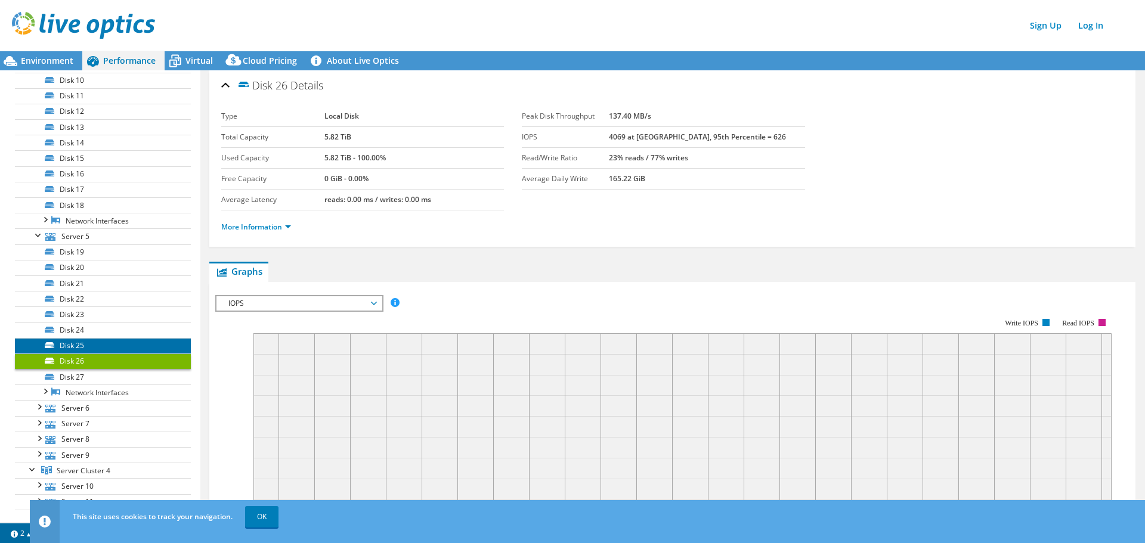
click at [70, 345] on link "Disk 25" at bounding box center [103, 346] width 176 height 16
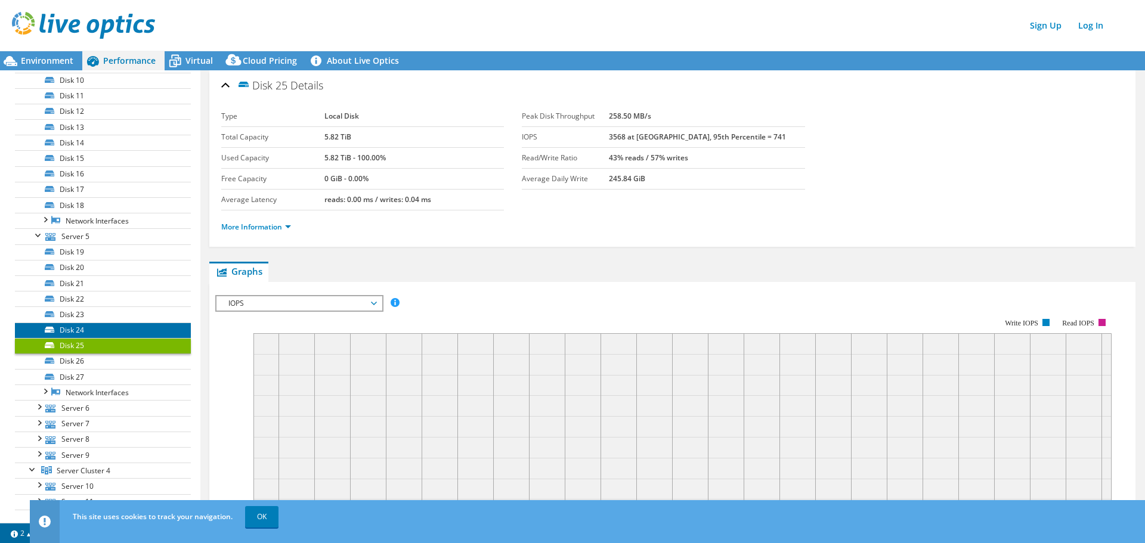
click at [68, 326] on link "Disk 24" at bounding box center [103, 331] width 176 height 16
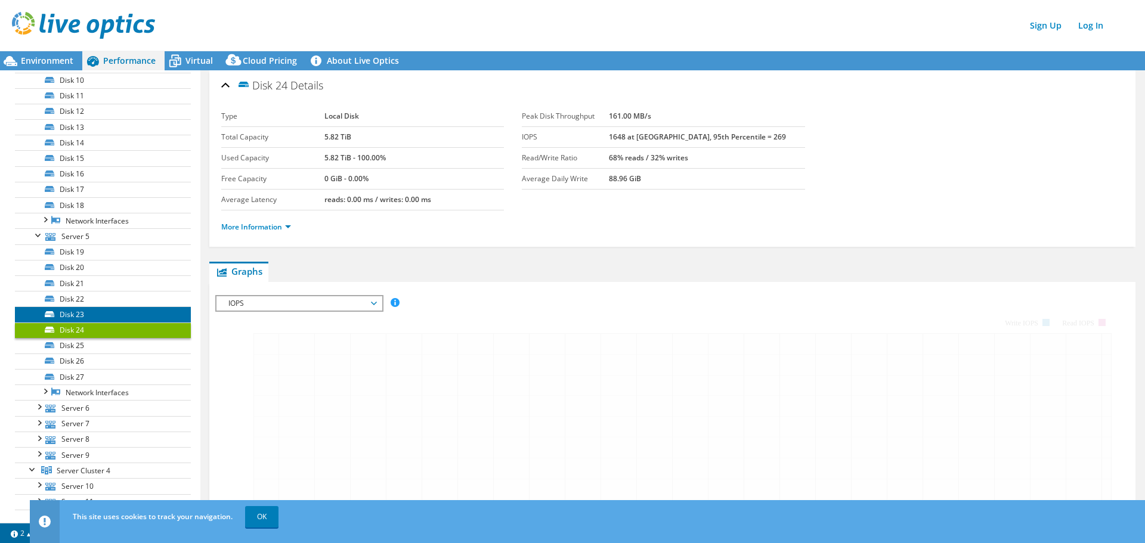
click at [73, 312] on link "Disk 23" at bounding box center [103, 314] width 176 height 16
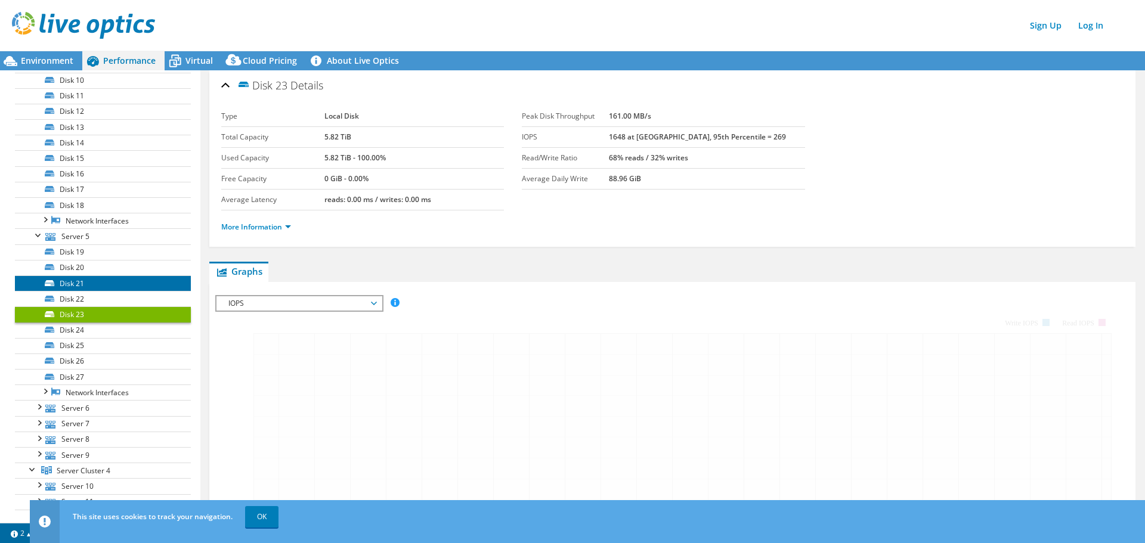
click at [75, 287] on link "Disk 21" at bounding box center [103, 283] width 176 height 16
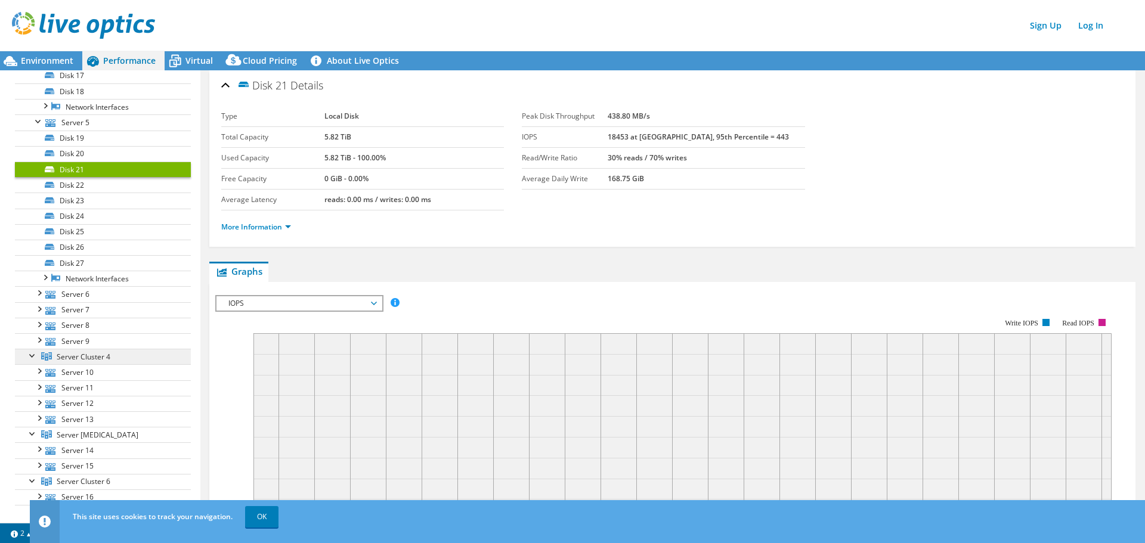
scroll to position [298, 0]
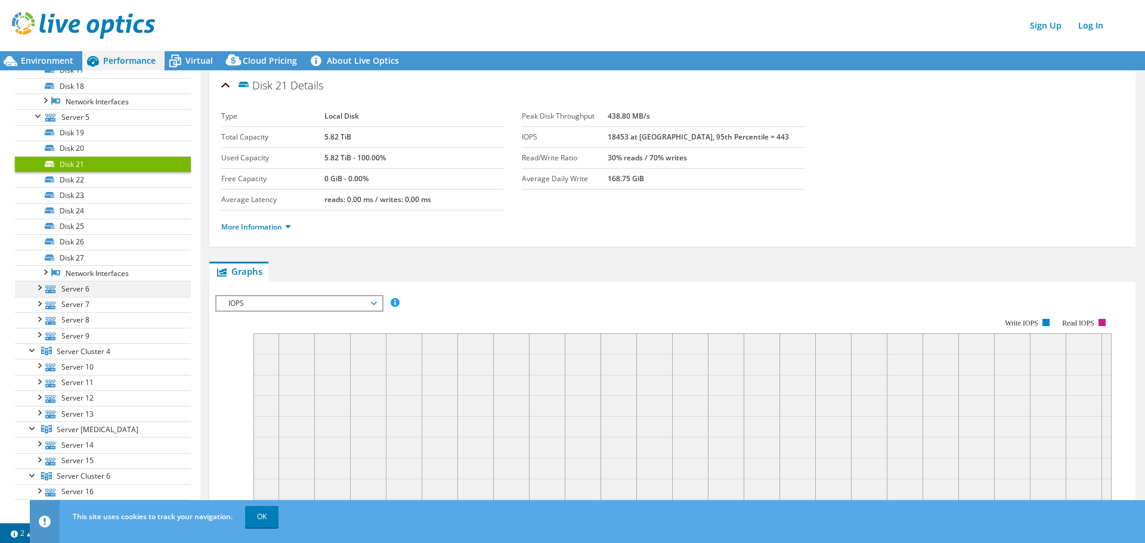
click at [40, 287] on div at bounding box center [39, 287] width 12 height 12
click at [72, 307] on link "Disk 28" at bounding box center [103, 305] width 176 height 16
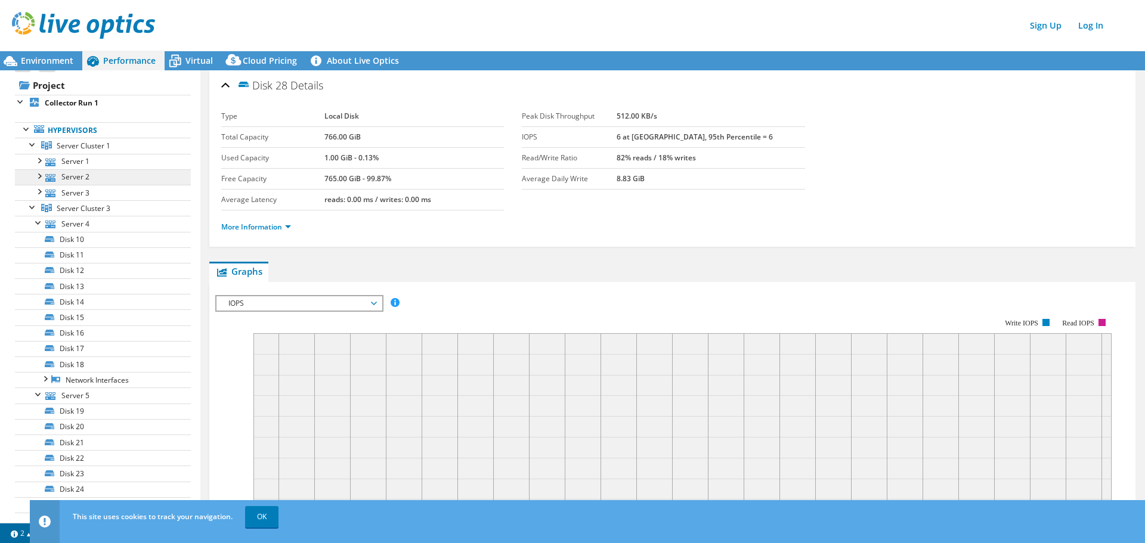
scroll to position [0, 0]
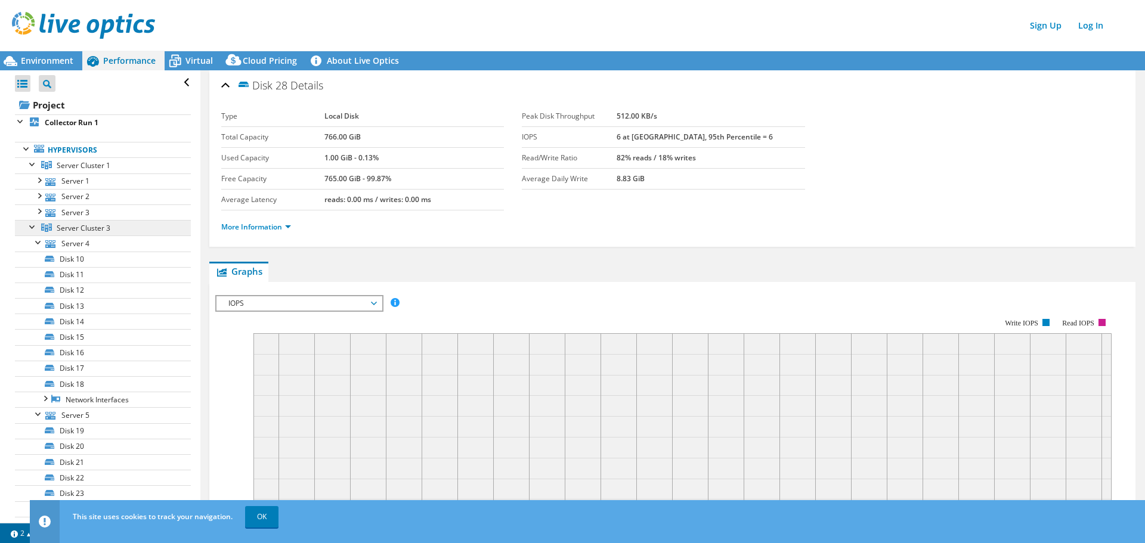
click at [91, 230] on span "Server Cluster 3" at bounding box center [84, 228] width 54 height 10
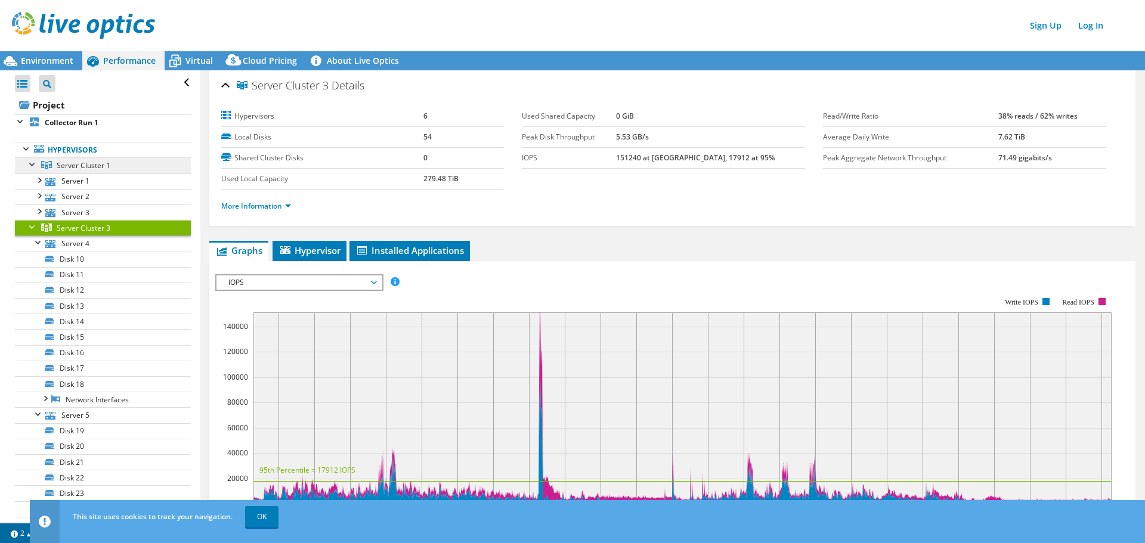
click at [85, 167] on span "Server Cluster 1" at bounding box center [84, 165] width 54 height 10
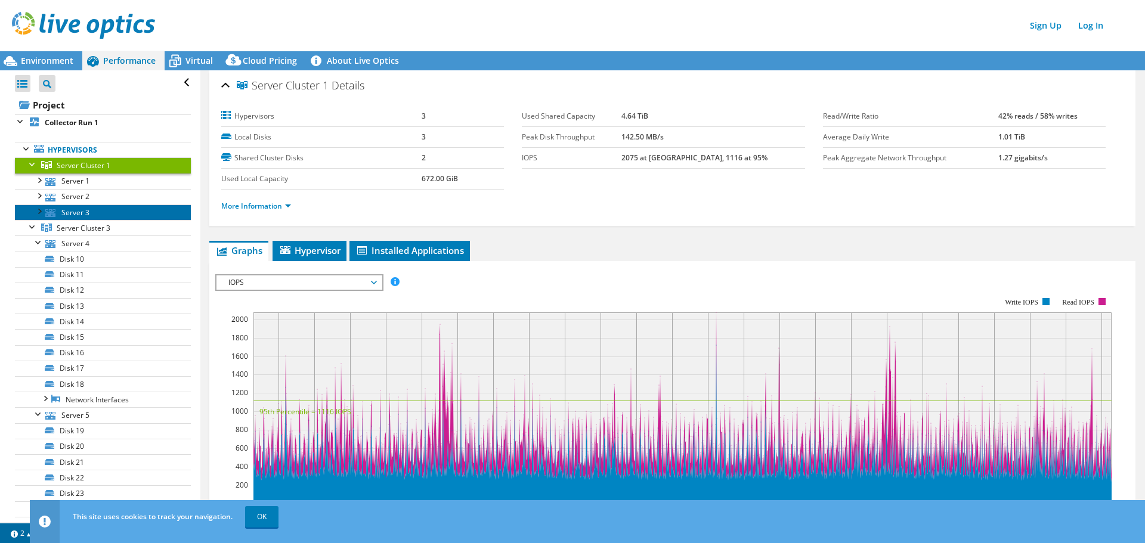
click at [91, 219] on link "Server 3" at bounding box center [103, 213] width 176 height 16
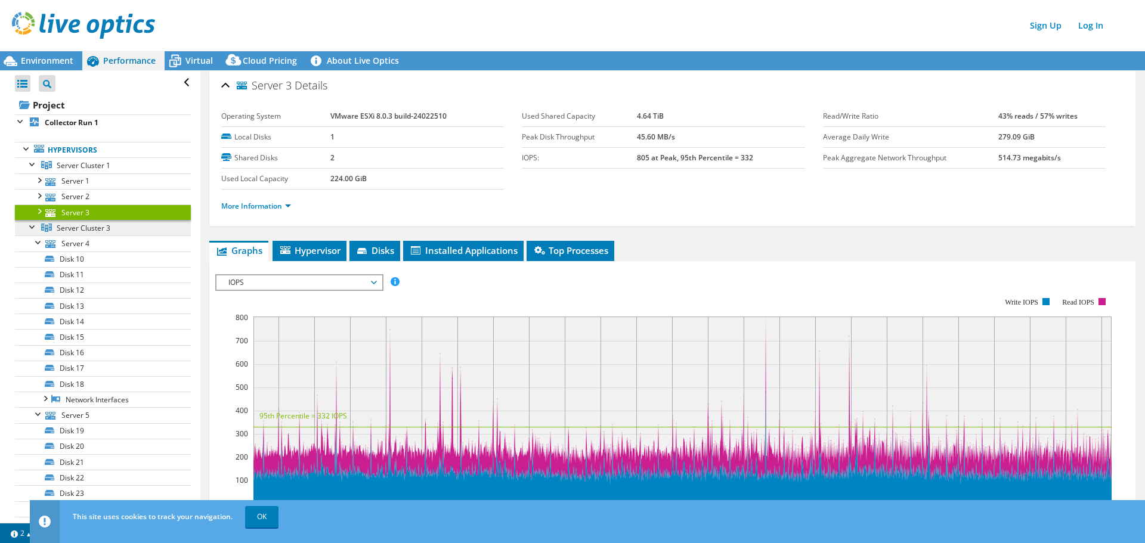
click at [84, 230] on span "Server Cluster 3" at bounding box center [84, 228] width 54 height 10
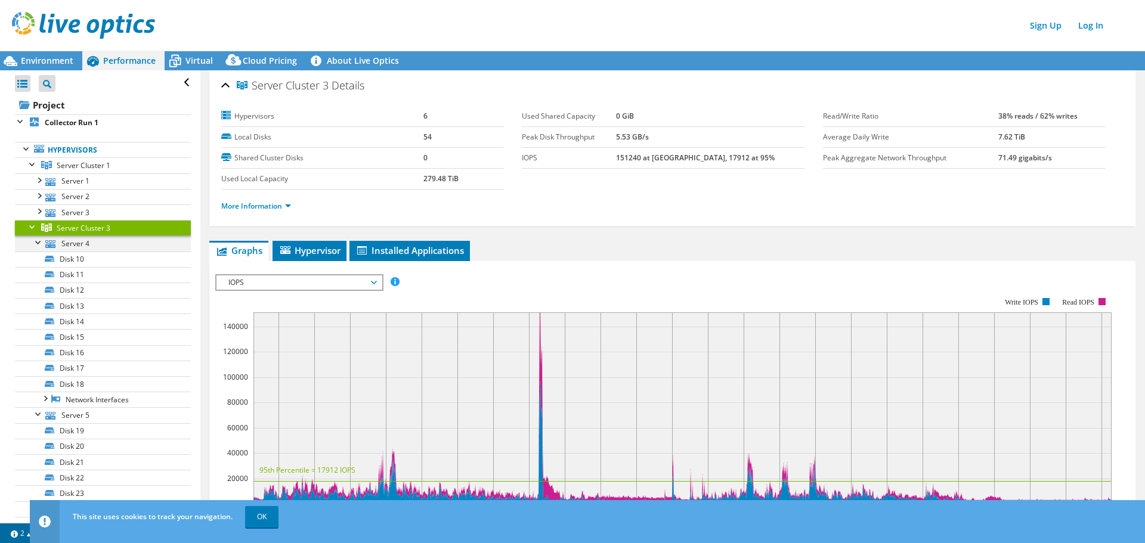
click at [36, 243] on div at bounding box center [39, 242] width 12 height 12
click at [40, 260] on div at bounding box center [39, 258] width 12 height 12
click at [42, 274] on div at bounding box center [39, 273] width 12 height 12
click at [76, 226] on span "Server Cluster 3" at bounding box center [84, 228] width 54 height 10
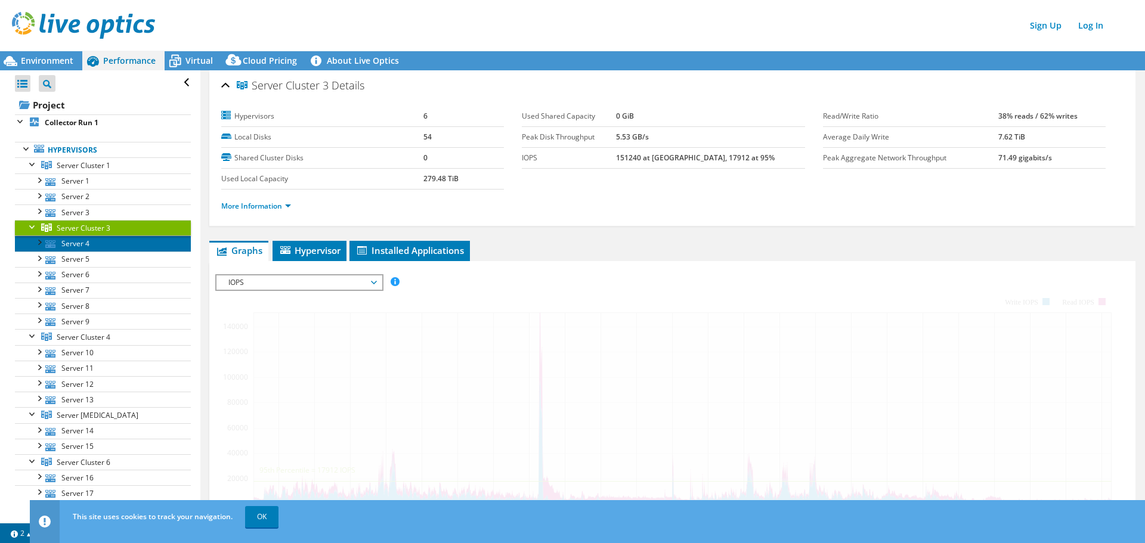
click at [82, 245] on link "Server 4" at bounding box center [103, 244] width 176 height 16
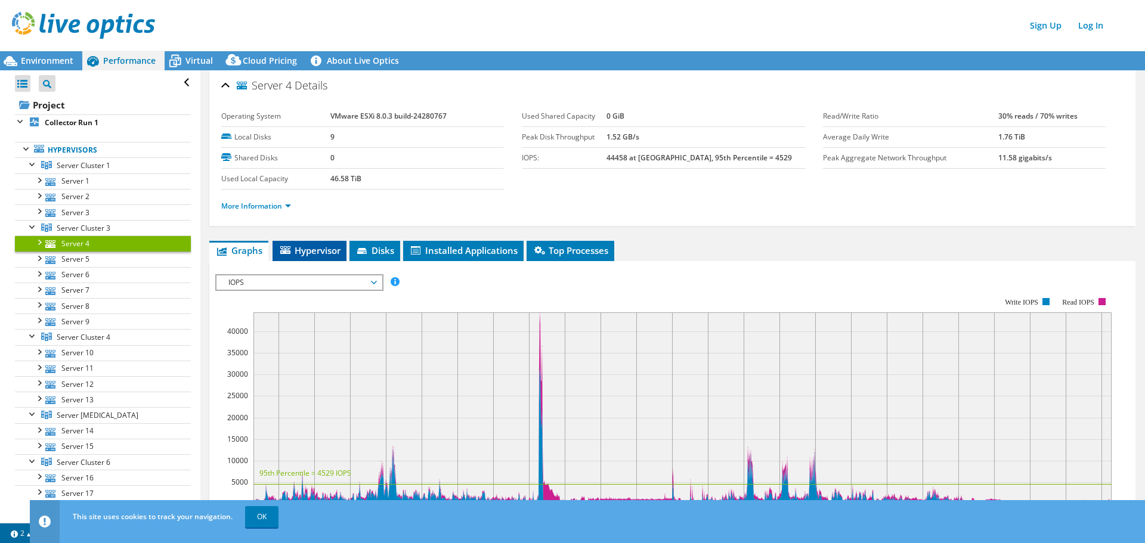
click at [307, 247] on span "Hypervisor" at bounding box center [309, 250] width 62 height 12
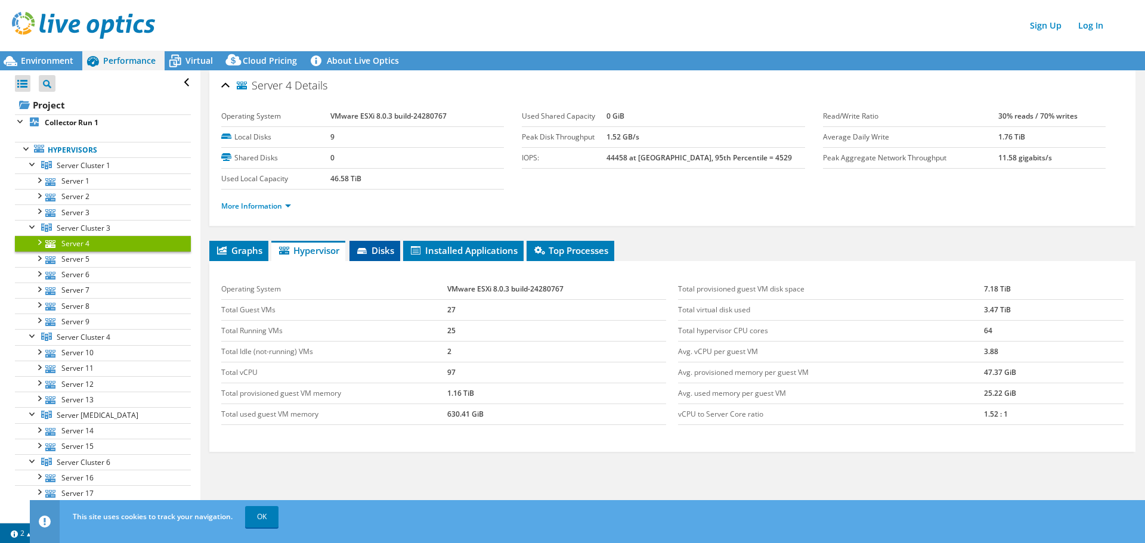
click at [377, 250] on span "Disks" at bounding box center [374, 250] width 39 height 12
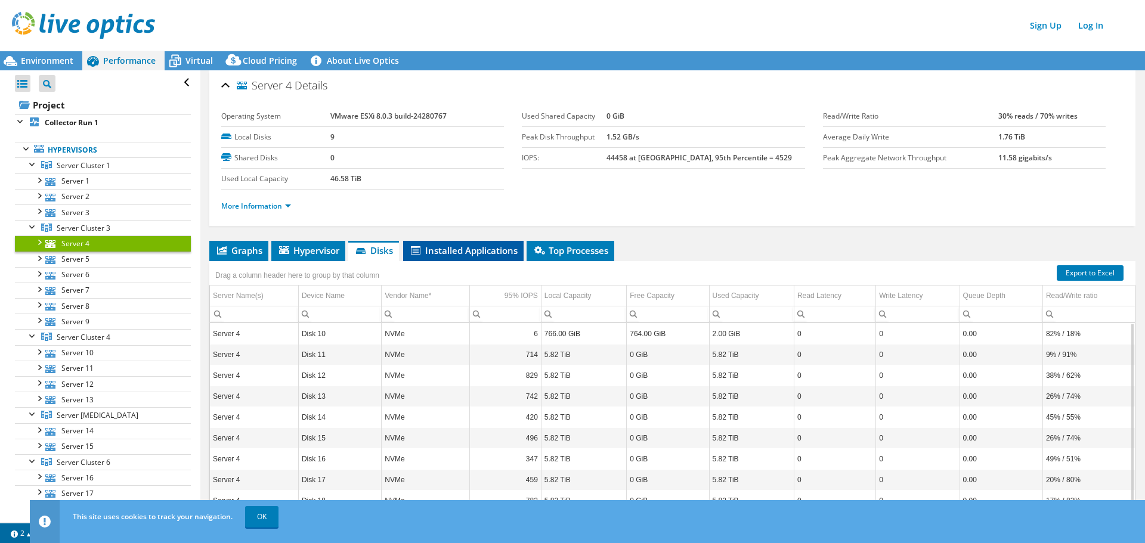
click at [445, 254] on span "Installed Applications" at bounding box center [463, 250] width 109 height 12
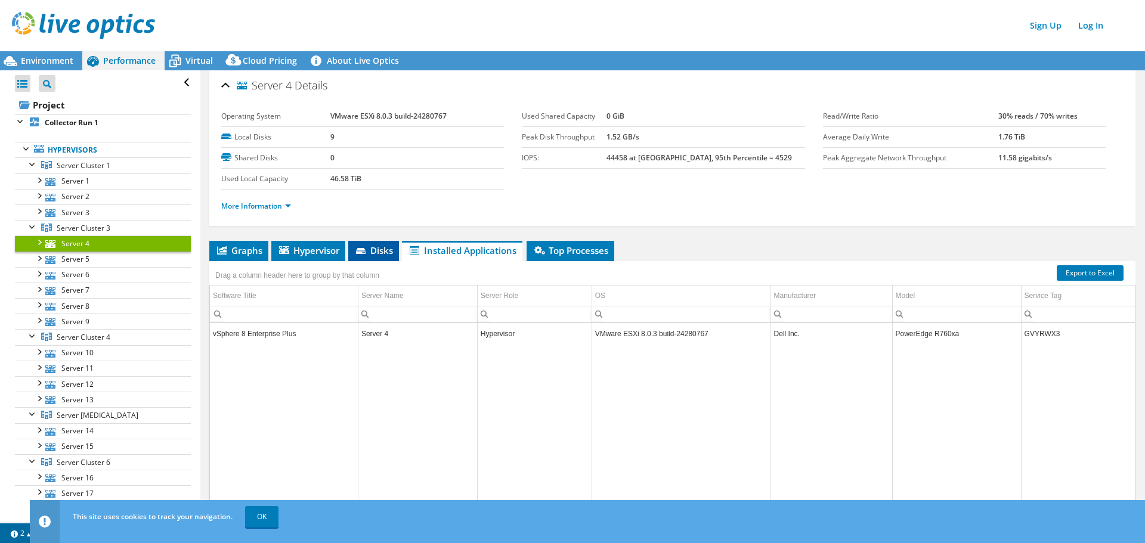
click at [383, 249] on span "Disks" at bounding box center [373, 250] width 39 height 12
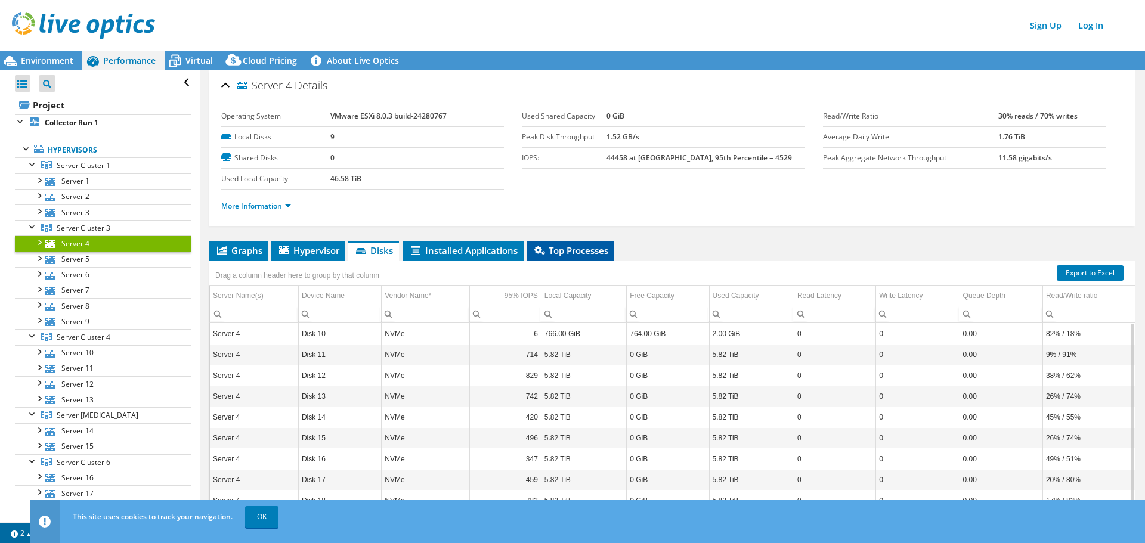
click at [572, 251] on span "Top Processes" at bounding box center [570, 250] width 76 height 12
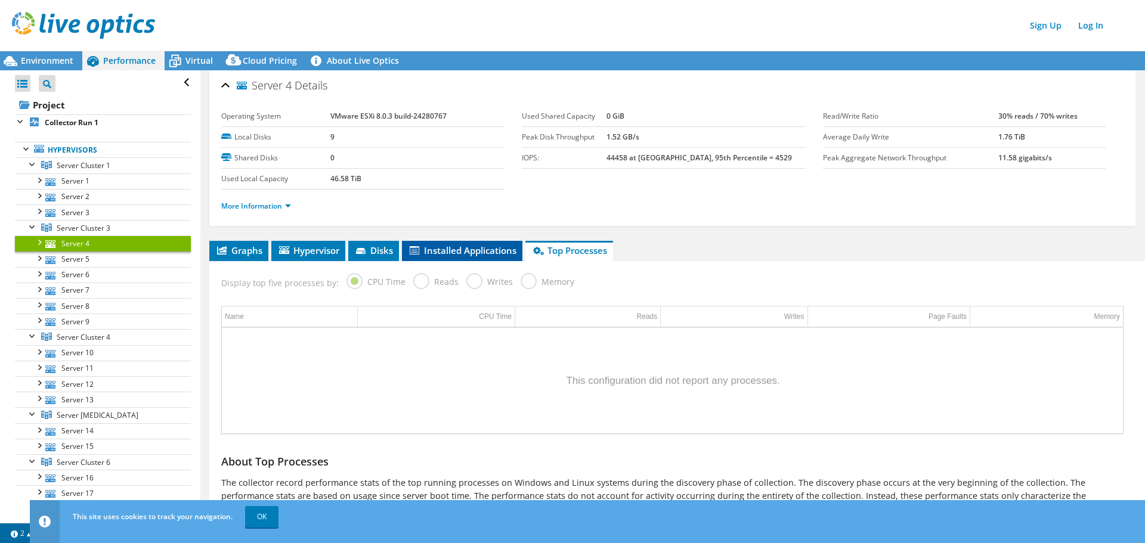
click at [442, 252] on span "Installed Applications" at bounding box center [462, 250] width 109 height 12
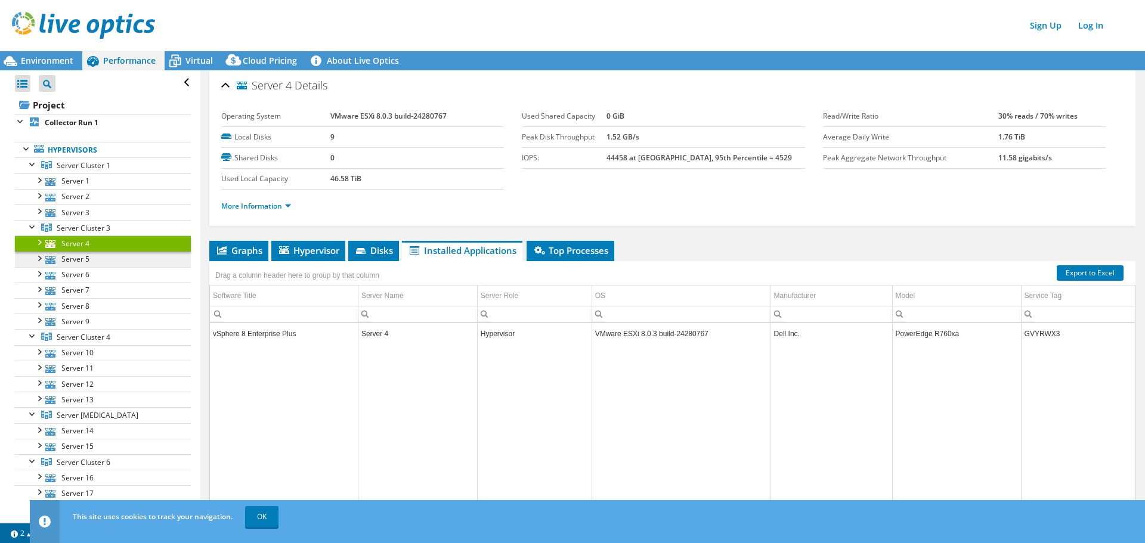
scroll to position [60, 0]
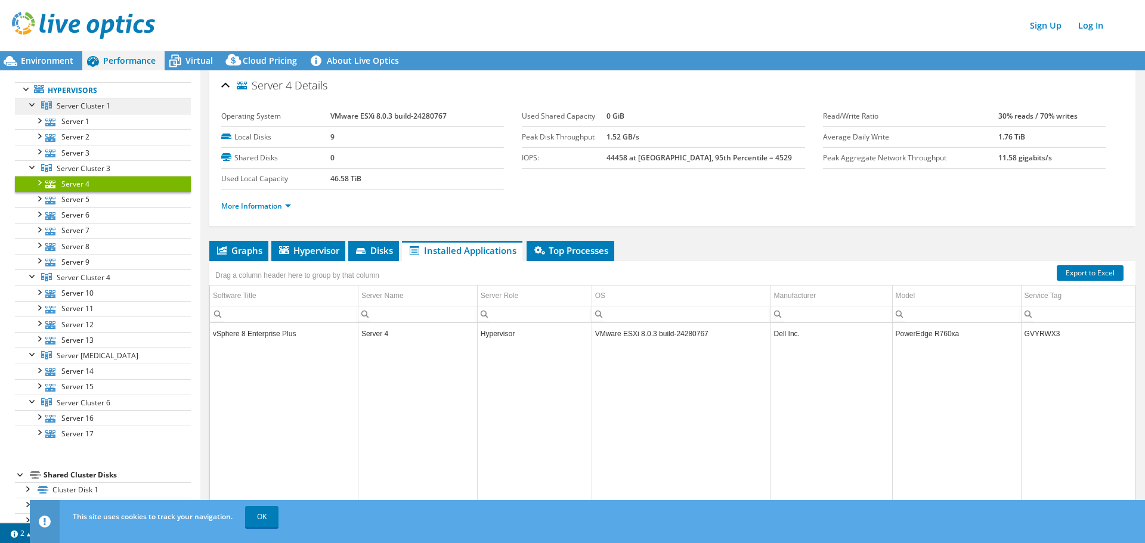
click at [93, 107] on span "Server Cluster 1" at bounding box center [84, 106] width 54 height 10
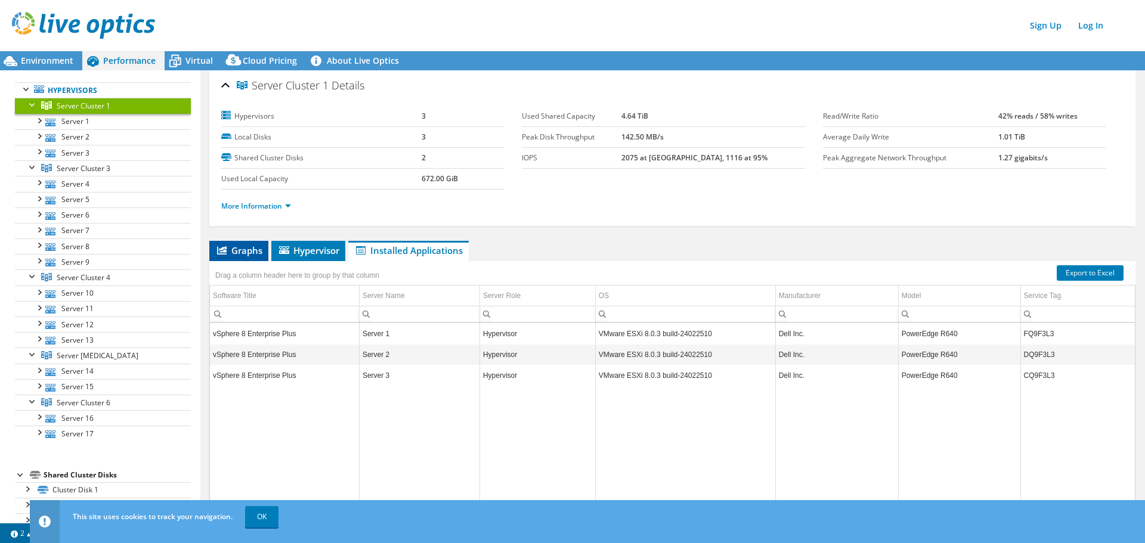
click at [239, 251] on span "Graphs" at bounding box center [238, 250] width 47 height 12
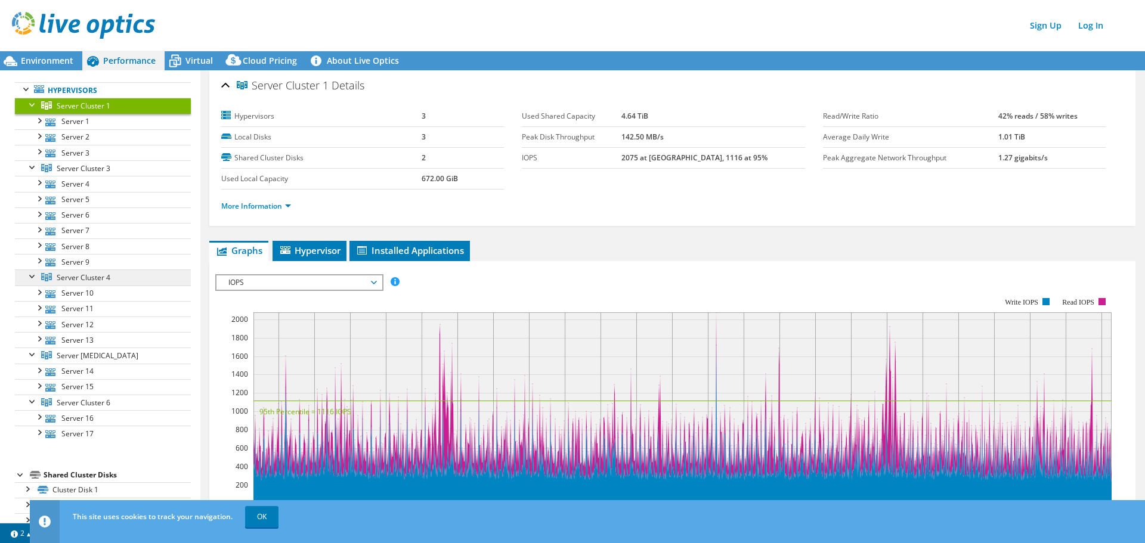
click at [100, 277] on span "Server Cluster 4" at bounding box center [84, 277] width 54 height 10
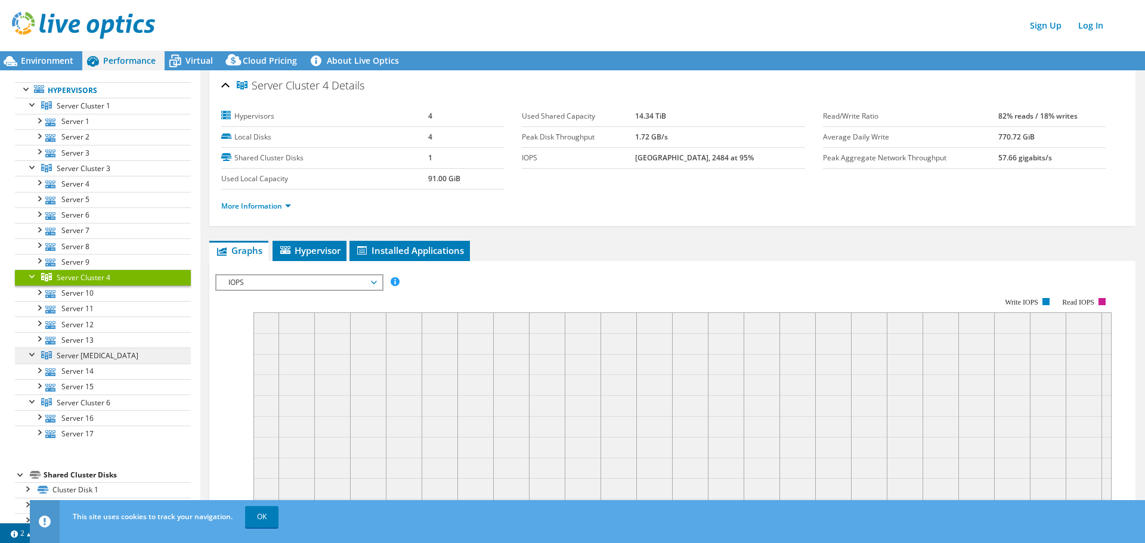
click at [105, 355] on span "Server [MEDICAL_DATA]" at bounding box center [98, 356] width 82 height 10
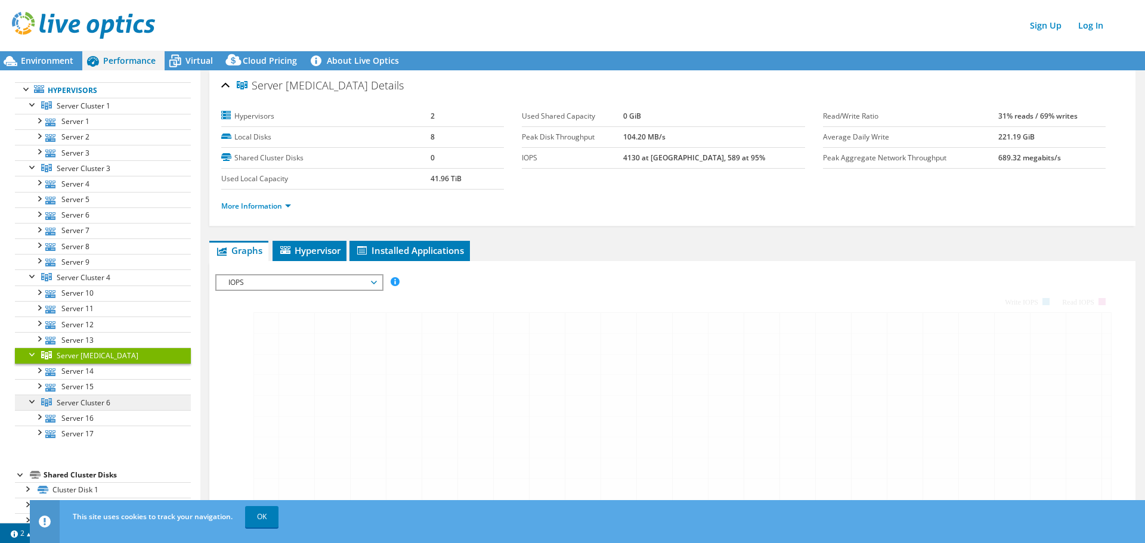
click at [99, 399] on span "Server Cluster 6" at bounding box center [84, 403] width 54 height 10
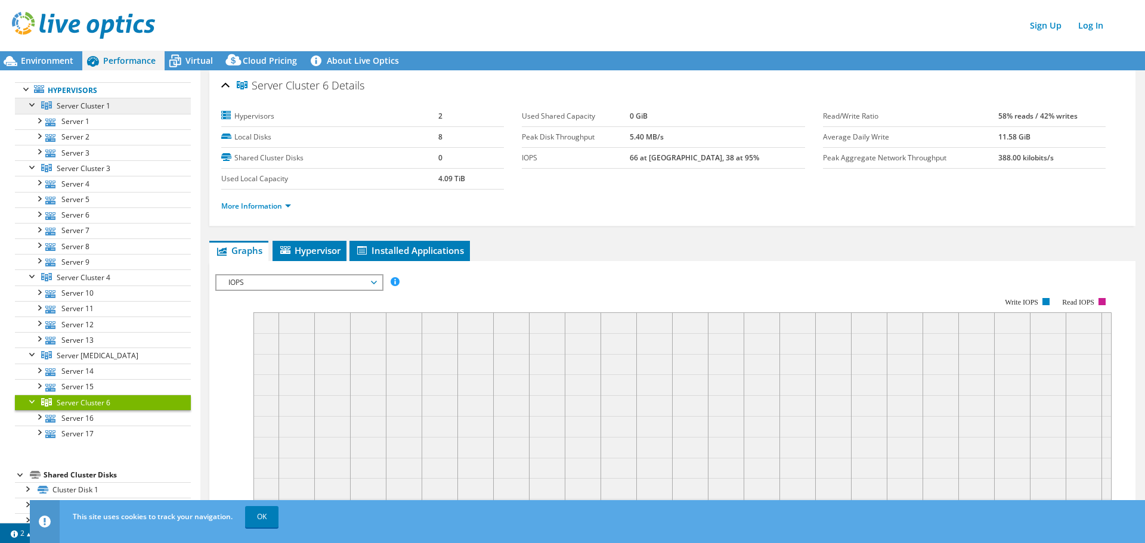
click at [92, 106] on span "Server Cluster 1" at bounding box center [84, 106] width 54 height 10
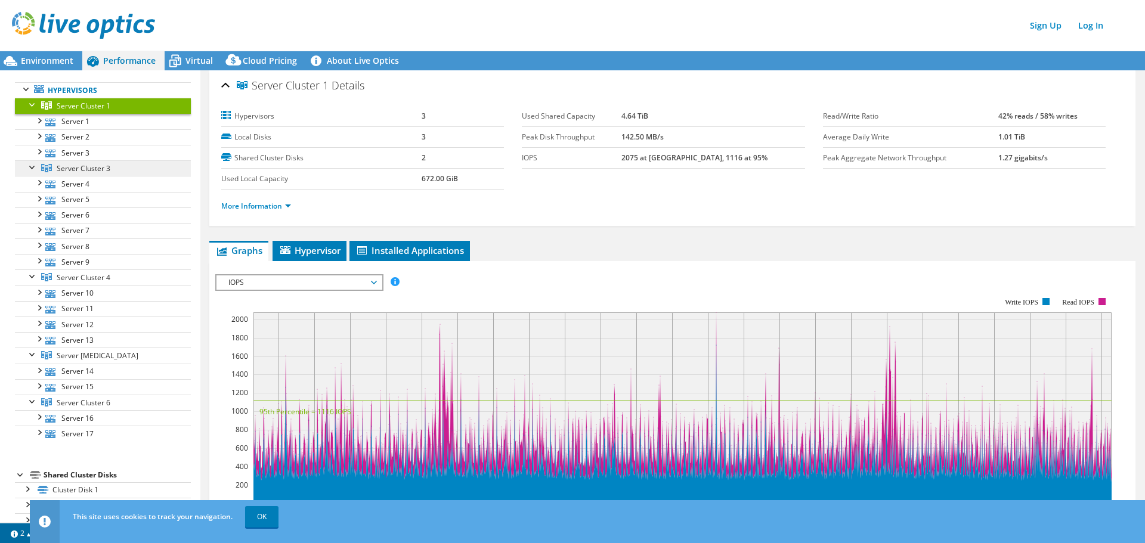
click at [104, 167] on span "Server Cluster 3" at bounding box center [84, 168] width 54 height 10
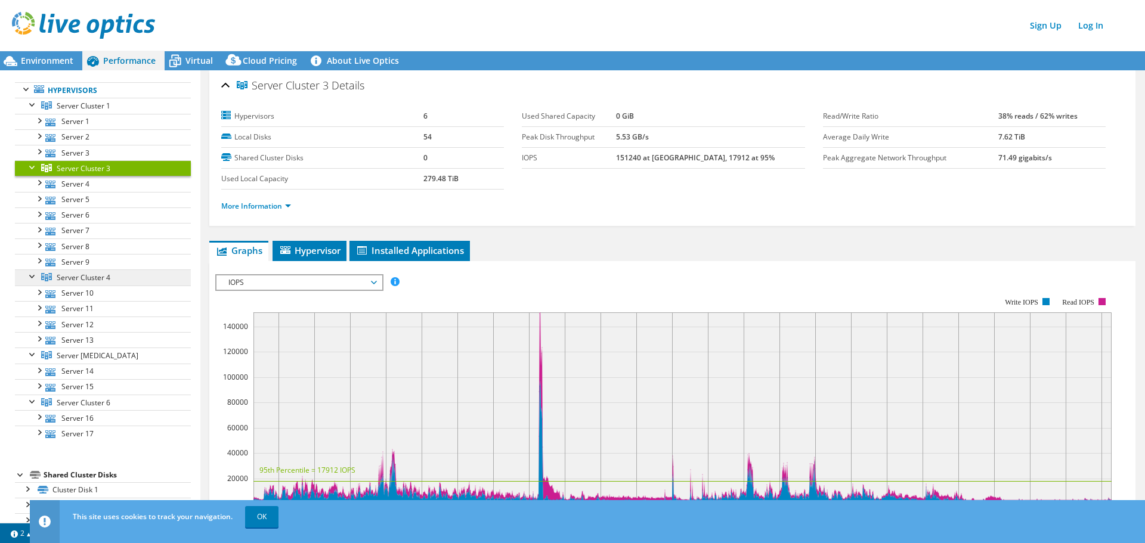
click at [99, 278] on span "Server Cluster 4" at bounding box center [84, 277] width 54 height 10
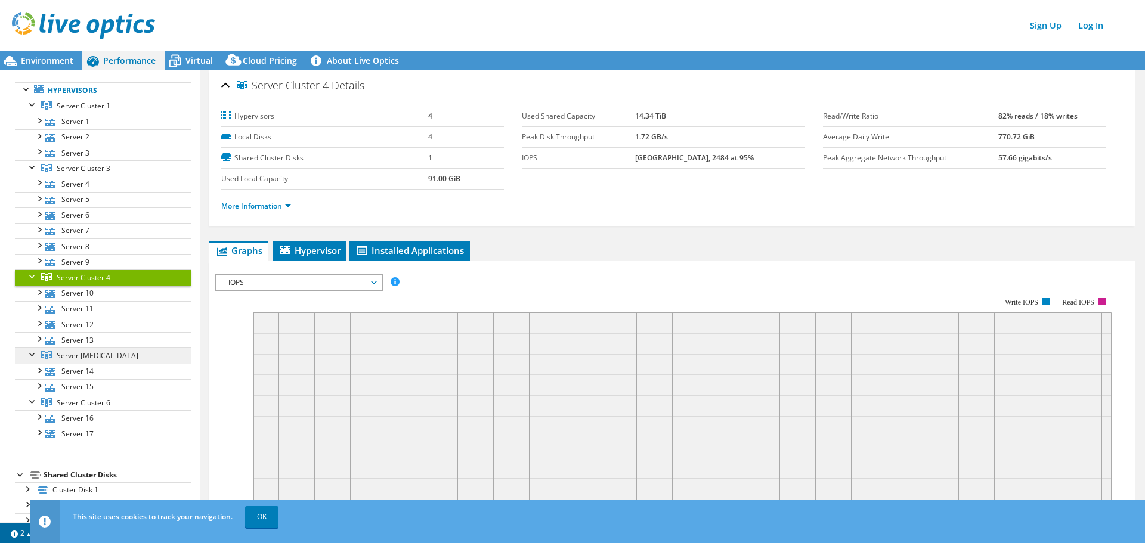
click at [102, 356] on span "Server [MEDICAL_DATA]" at bounding box center [98, 356] width 82 height 10
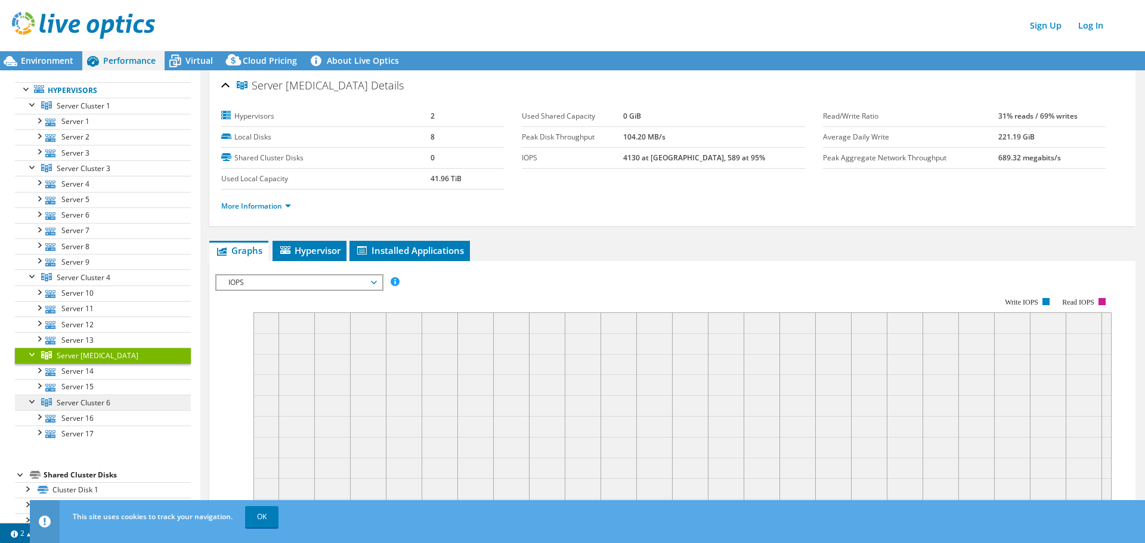
click at [92, 400] on span "Server Cluster 6" at bounding box center [84, 403] width 54 height 10
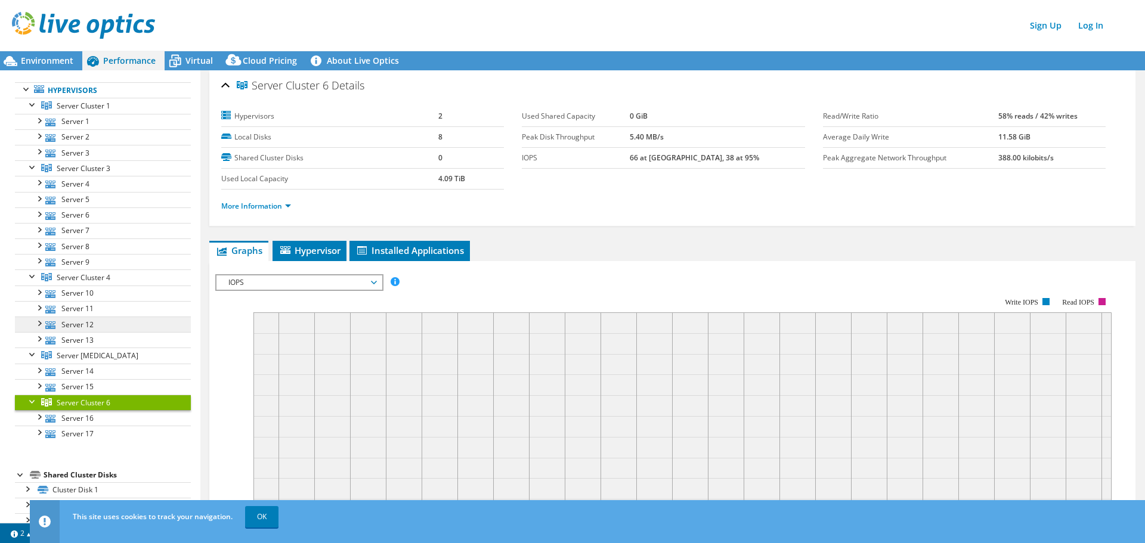
scroll to position [80, 0]
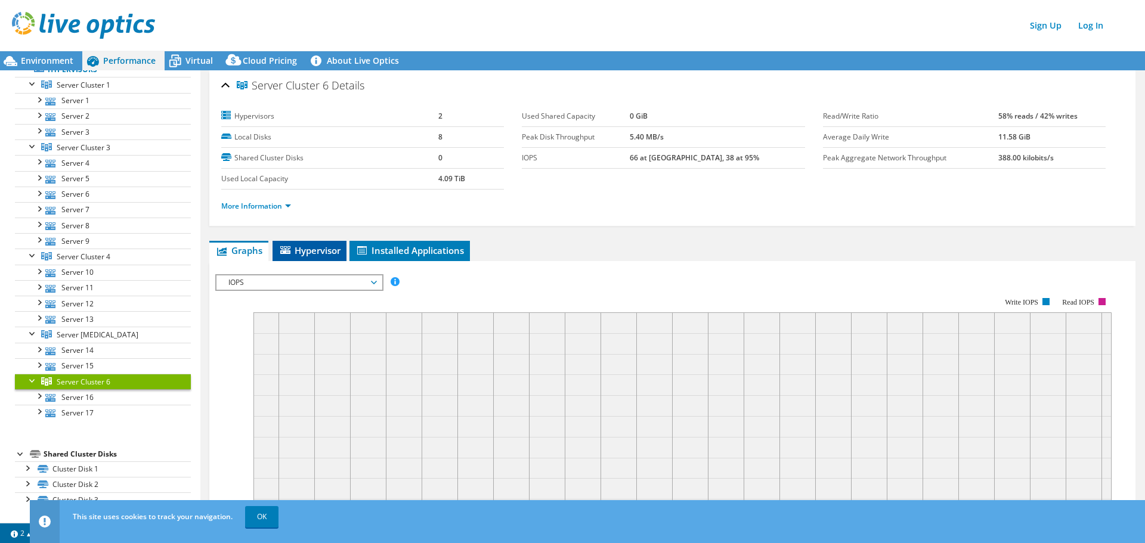
click at [311, 247] on span "Hypervisor" at bounding box center [309, 250] width 62 height 12
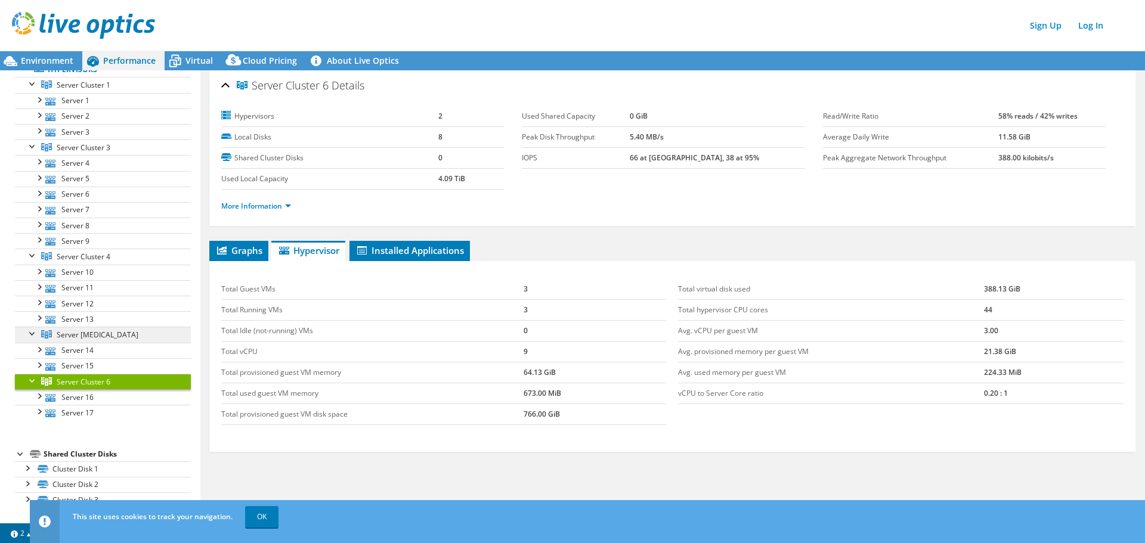
click at [84, 334] on span "Server [MEDICAL_DATA]" at bounding box center [98, 335] width 82 height 10
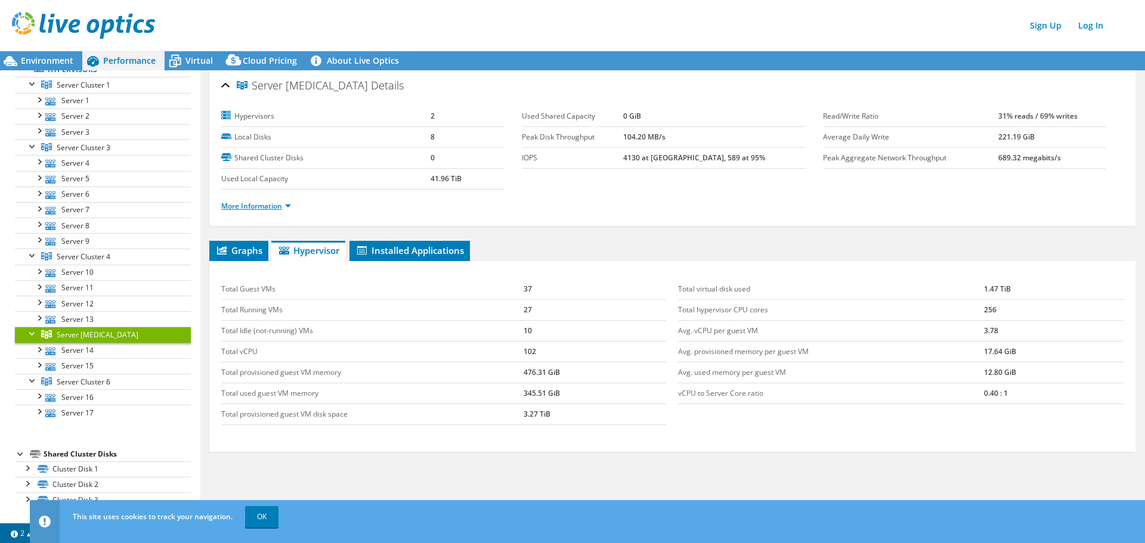
click at [286, 209] on link "More Information" at bounding box center [256, 206] width 70 height 10
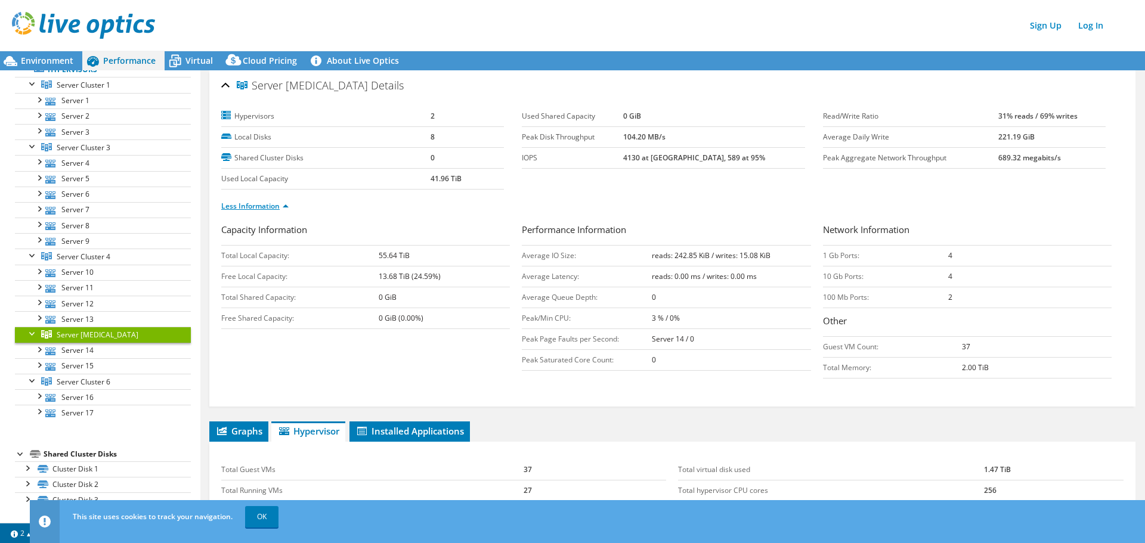
click at [286, 209] on link "Less Information" at bounding box center [254, 206] width 67 height 10
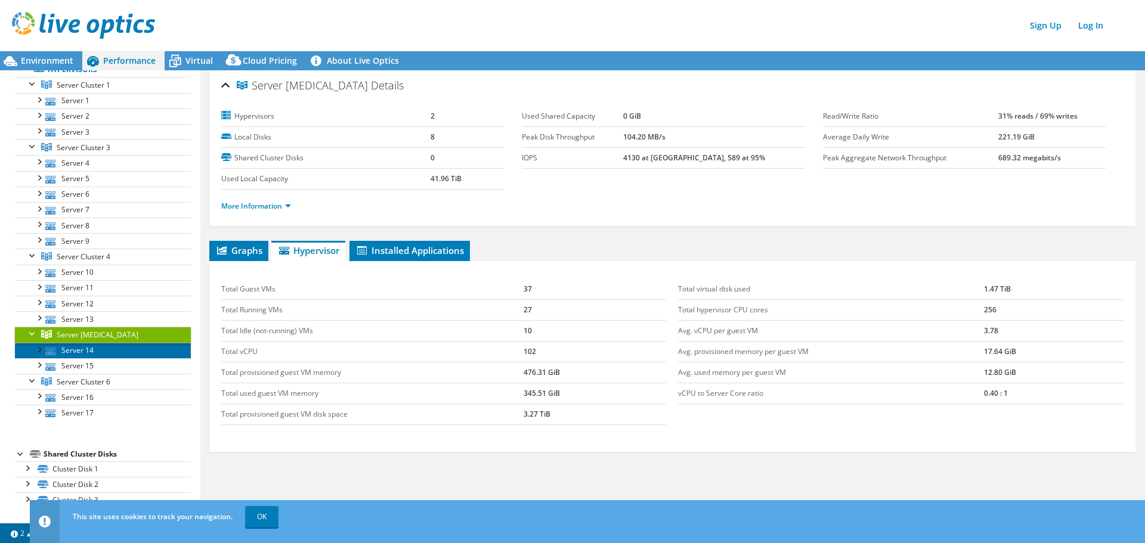
click at [85, 351] on link "Server 14" at bounding box center [103, 351] width 176 height 16
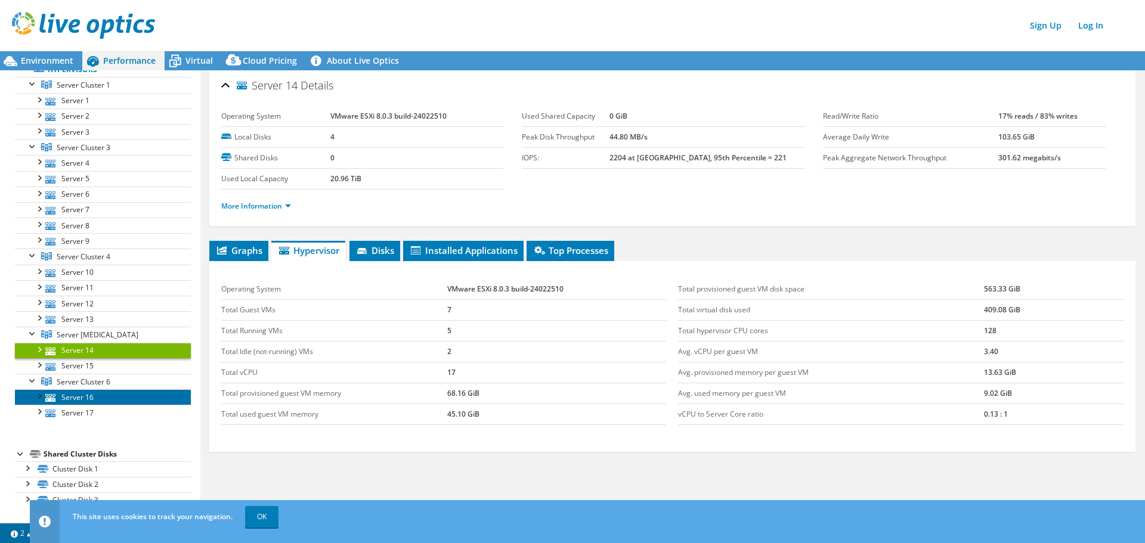
click at [86, 397] on link "Server 16" at bounding box center [103, 397] width 176 height 16
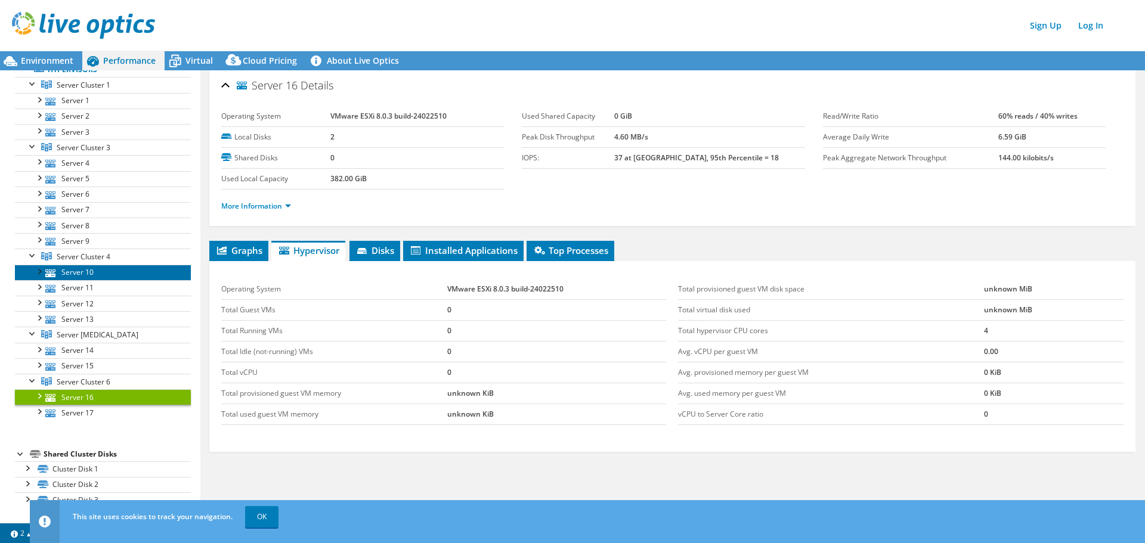
click at [86, 273] on link "Server 10" at bounding box center [103, 273] width 176 height 16
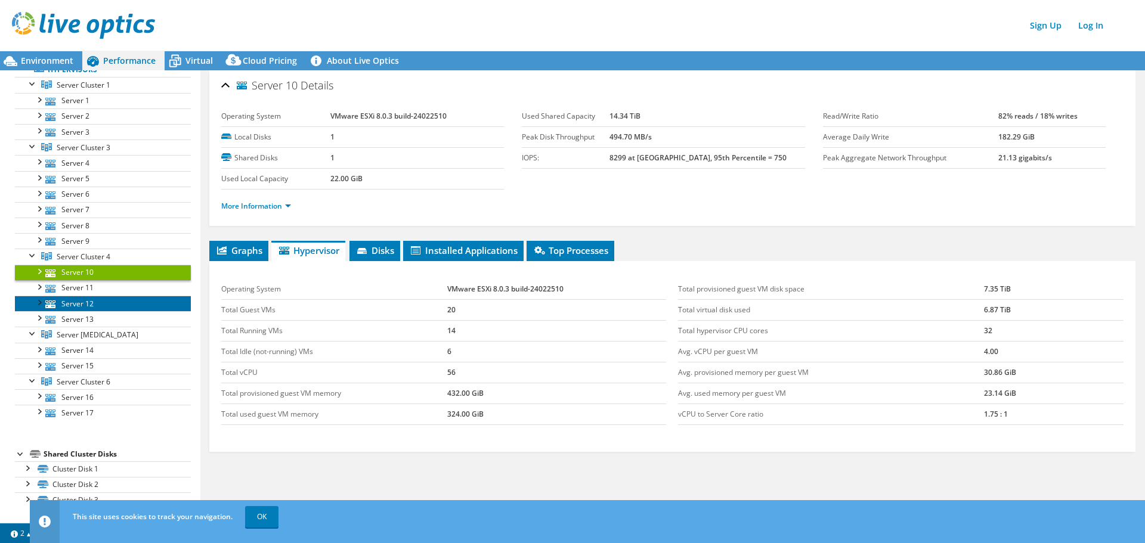
click at [88, 296] on link "Server 12" at bounding box center [103, 304] width 176 height 16
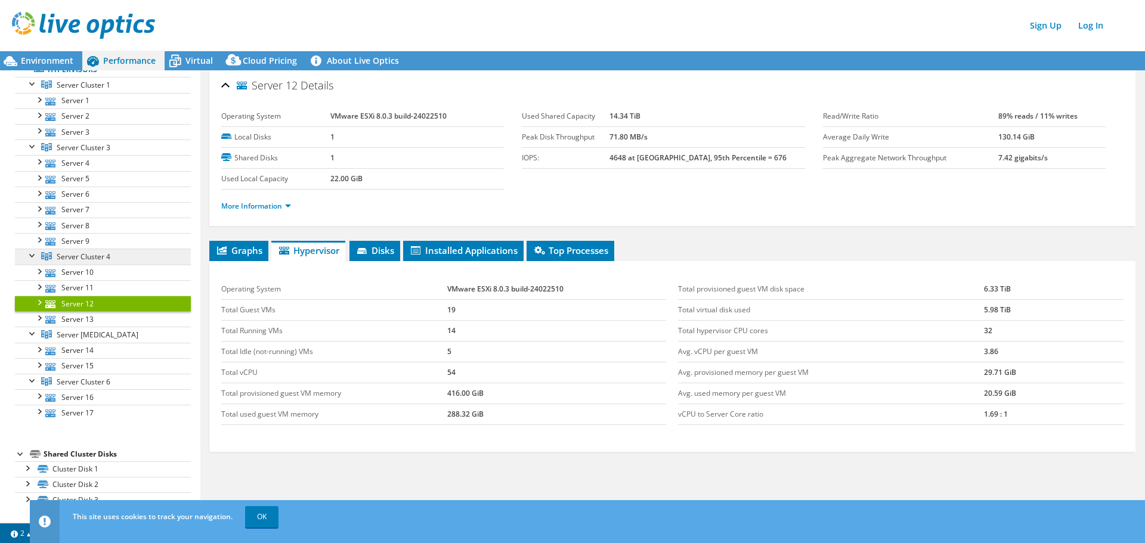
click at [93, 258] on span "Server Cluster 4" at bounding box center [84, 257] width 54 height 10
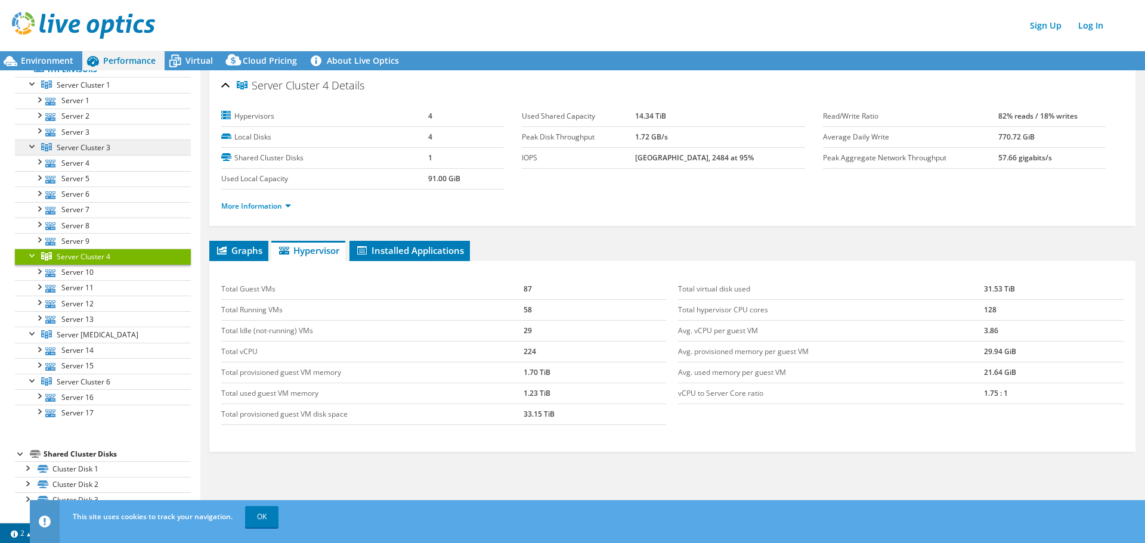
click at [100, 153] on link "Server Cluster 3" at bounding box center [103, 148] width 176 height 16
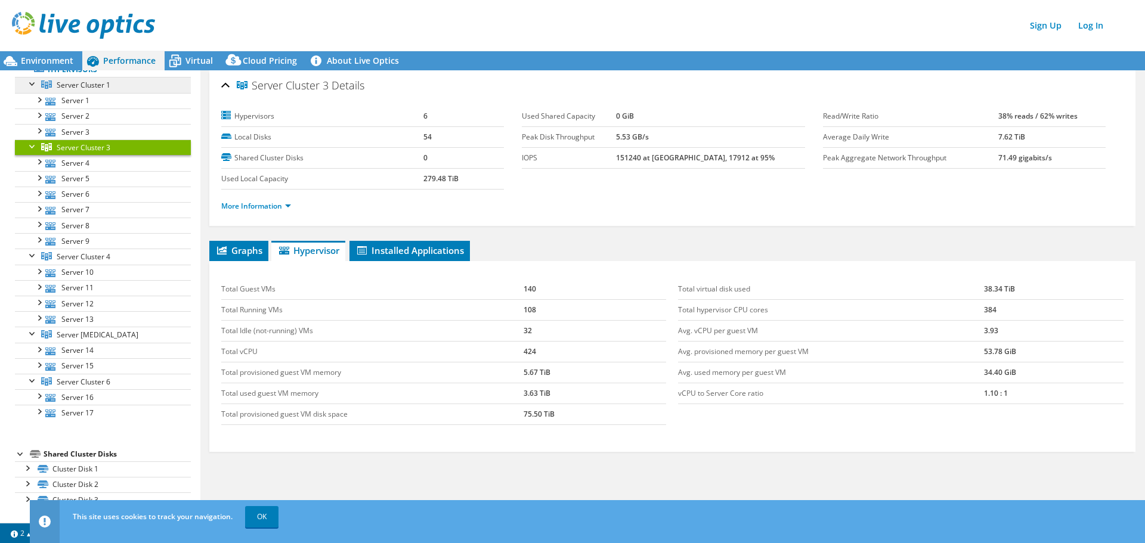
click at [93, 89] on span "Server Cluster 1" at bounding box center [84, 85] width 54 height 10
